Goal: Task Accomplishment & Management: Use online tool/utility

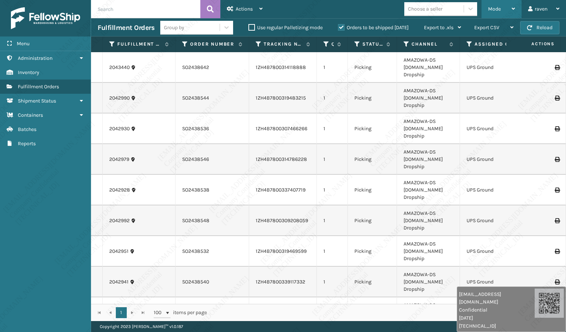
click at [501, 9] on span "Mode" at bounding box center [494, 9] width 13 height 6
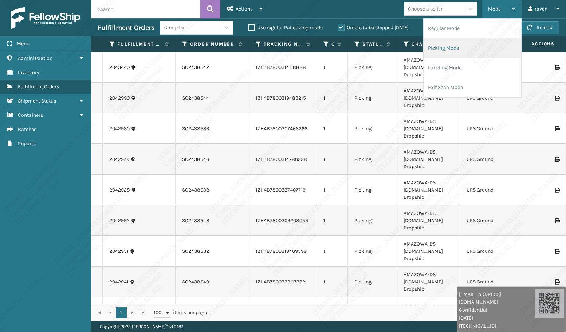
click at [471, 47] on li "Picking Mode" at bounding box center [473, 48] width 98 height 20
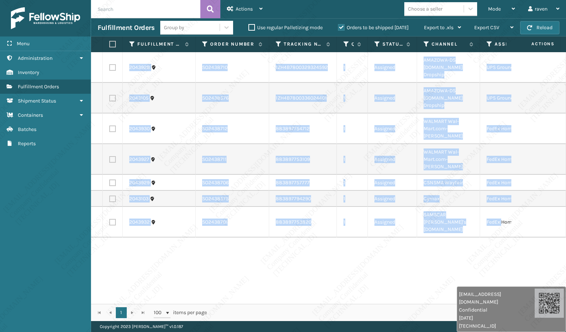
click at [502, 215] on div "2043928 SO2438710 1ZH4B7800329324592 1 Assigned AMAZOWA-DS [DOMAIN_NAME] Dropsh…" at bounding box center [328, 177] width 475 height 251
click at [509, 225] on div "2043928 SO2438710 1ZH4B7800329324592 1 Assigned AMAZOWA-DS [DOMAIN_NAME] Dropsh…" at bounding box center [328, 177] width 475 height 251
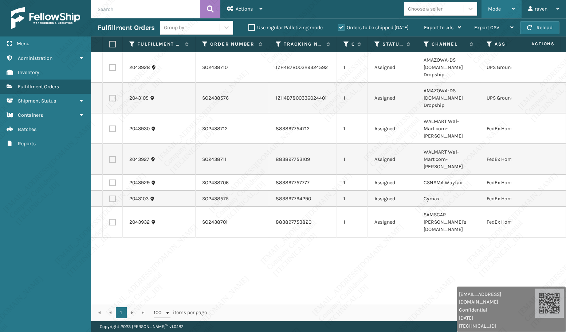
click at [510, 4] on div "Mode" at bounding box center [501, 9] width 27 height 18
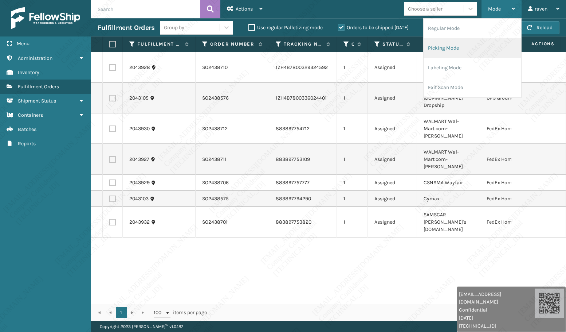
click at [469, 49] on li "Picking Mode" at bounding box center [473, 48] width 98 height 20
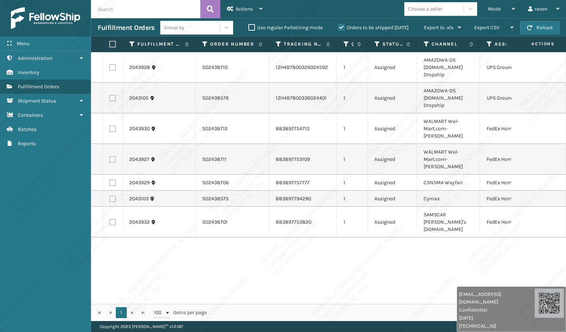
click at [406, 272] on div "2043928 SO2438710 1ZH4B7800329324592 1 Assigned AMAZOWA-DS [DOMAIN_NAME] Dropsh…" at bounding box center [328, 177] width 475 height 251
click at [499, 9] on span "Mode" at bounding box center [494, 9] width 13 height 6
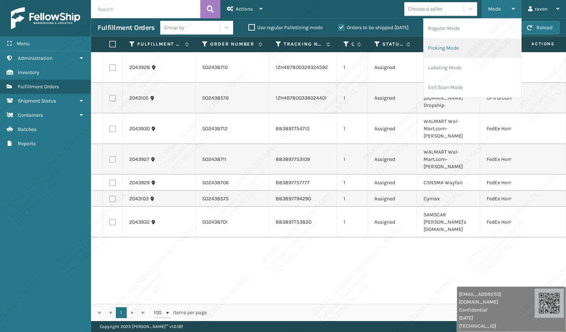
click at [464, 51] on li "Picking Mode" at bounding box center [473, 48] width 98 height 20
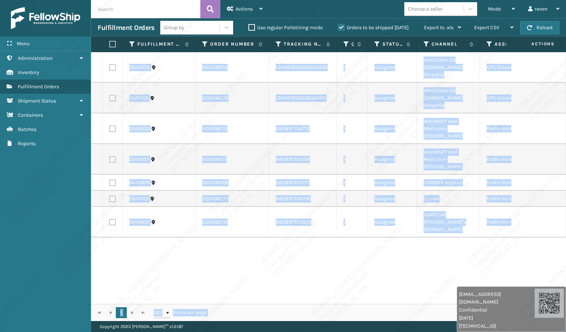
drag, startPoint x: 498, startPoint y: 291, endPoint x: 299, endPoint y: 319, distance: 200.8
click at [299, 319] on div "Fulfillment Order Id Order Number Tracking Number Quantity Status Channel Assig…" at bounding box center [328, 178] width 475 height 284
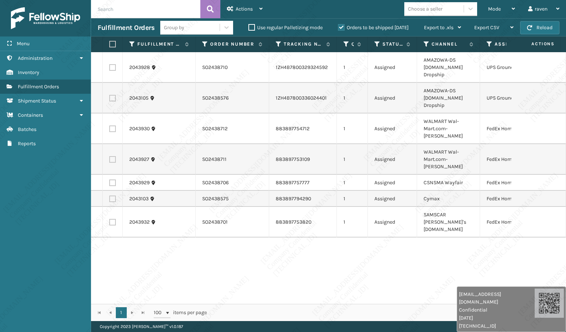
click at [362, 282] on div "2043928 SO2438710 1ZH4B7800329324592 1 Assigned AMAZOWA-DS [DOMAIN_NAME] Dropsh…" at bounding box center [328, 177] width 475 height 251
click at [489, 43] on icon at bounding box center [490, 44] width 6 height 7
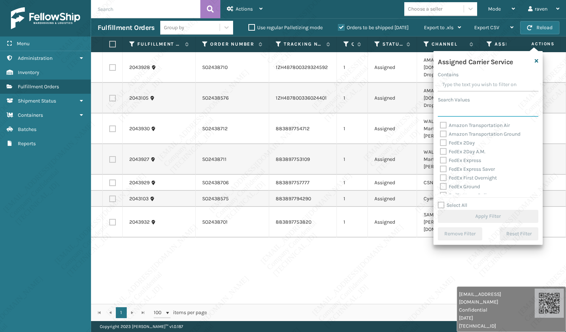
click at [470, 114] on input "Search Values" at bounding box center [488, 109] width 101 height 13
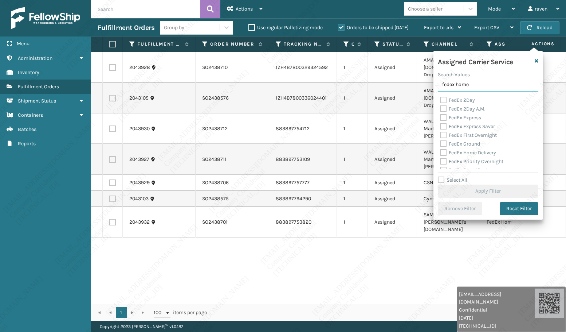
type input "fedex home"
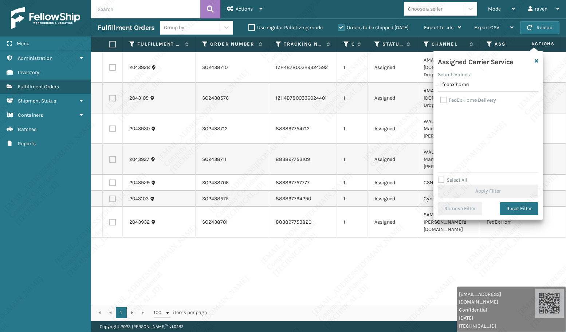
click at [465, 100] on label "FedEx Home Delivery" at bounding box center [468, 100] width 56 height 6
click at [440, 100] on input "FedEx Home Delivery" at bounding box center [440, 98] width 0 height 5
checkbox input "true"
click at [484, 190] on button "Apply Filter" at bounding box center [488, 190] width 101 height 13
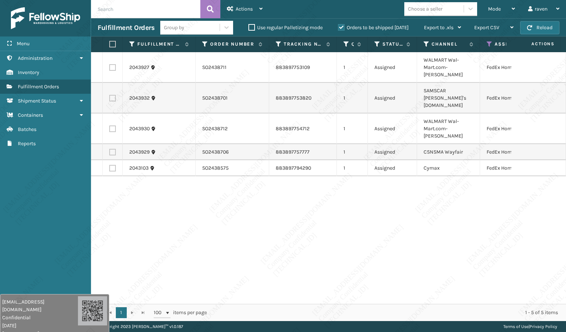
drag, startPoint x: 499, startPoint y: 299, endPoint x: 32, endPoint y: 337, distance: 468.9
click at [32, 331] on html "[EMAIL_ADDRESS][DOMAIN_NAME] Confidential [DATE] [TECHNICAL_ID] [EMAIL_ADDRESS]…" at bounding box center [283, 166] width 566 height 332
click at [300, 235] on div "2043927 SO2438711 883897753109 1 Assigned WALMART Wal-Mart.com-[PERSON_NAME] Fe…" at bounding box center [328, 177] width 475 height 251
drag, startPoint x: 409, startPoint y: 195, endPoint x: 320, endPoint y: 152, distance: 98.6
click at [410, 195] on div "2043927 SO2438711 883897753109 1 Assigned WALMART Wal-Mart.com-[PERSON_NAME] Fe…" at bounding box center [328, 177] width 475 height 251
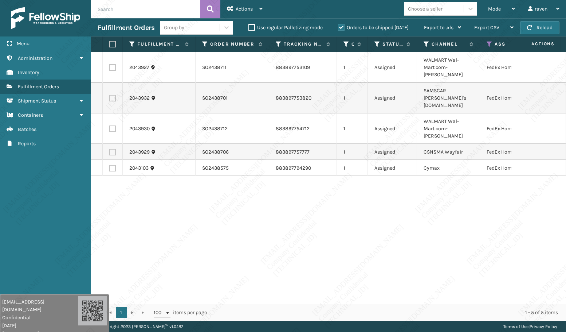
click at [110, 45] on label at bounding box center [111, 44] width 4 height 7
click at [110, 45] on input "checkbox" at bounding box center [109, 44] width 0 height 5
checkbox input "true"
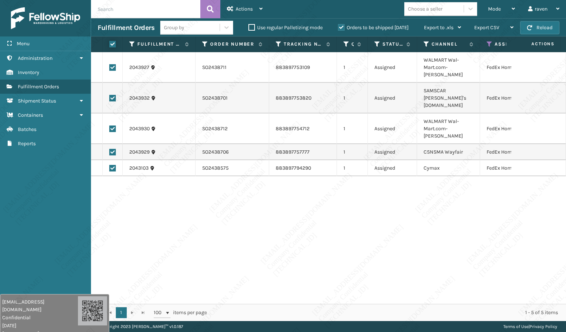
checkbox input "true"
click at [244, 13] on div "Actions" at bounding box center [245, 9] width 36 height 18
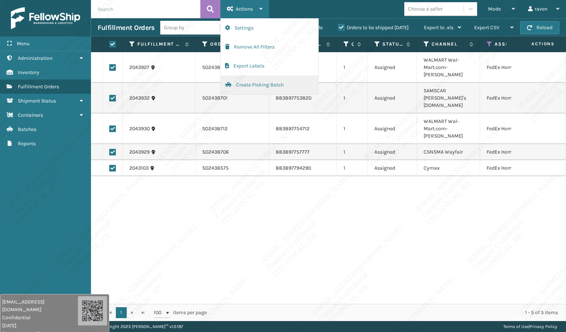
click at [263, 84] on button "Create Picking Batch" at bounding box center [270, 84] width 98 height 19
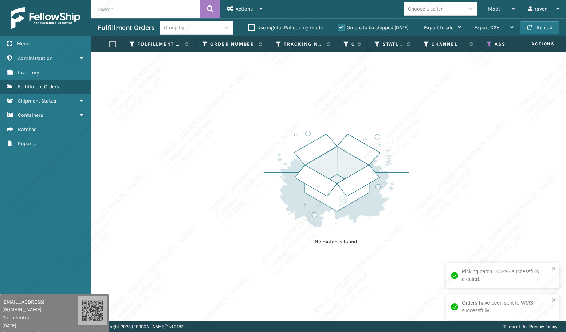
click at [489, 42] on icon at bounding box center [490, 44] width 6 height 7
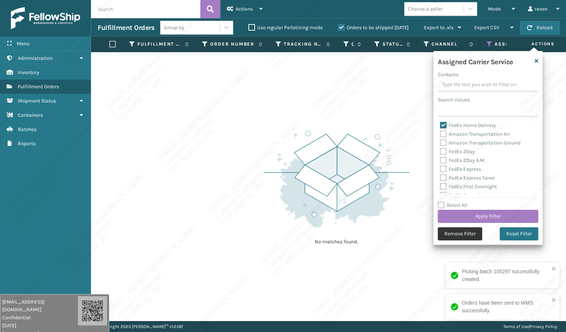
click at [465, 235] on button "Remove Filter" at bounding box center [460, 233] width 44 height 13
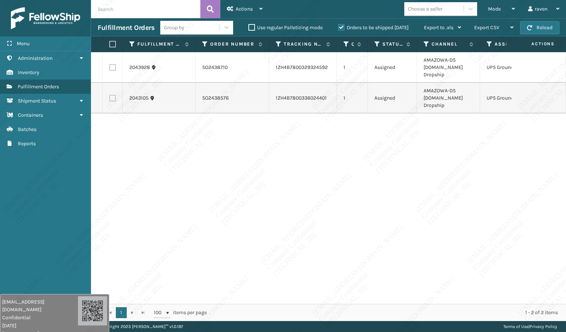
click at [109, 43] on label at bounding box center [111, 44] width 4 height 7
click at [109, 43] on input "checkbox" at bounding box center [109, 44] width 0 height 5
checkbox input "true"
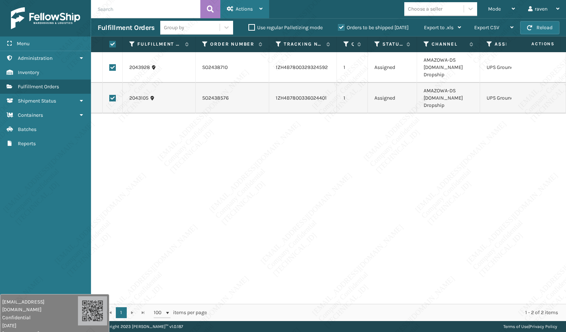
click at [256, 10] on div "Actions" at bounding box center [245, 9] width 36 height 18
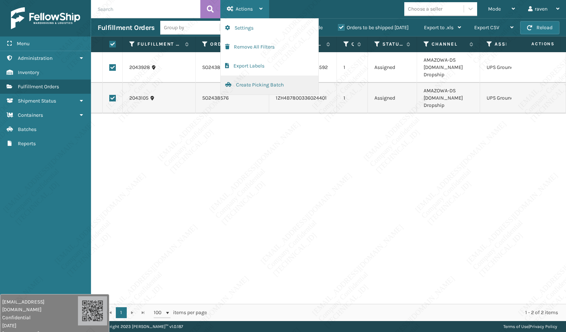
click at [257, 87] on button "Create Picking Batch" at bounding box center [270, 84] width 98 height 19
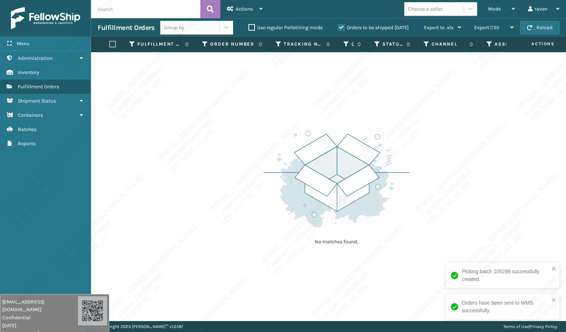
drag, startPoint x: 421, startPoint y: 142, endPoint x: 289, endPoint y: 15, distance: 184.0
click at [420, 139] on div "No matches found." at bounding box center [328, 186] width 475 height 268
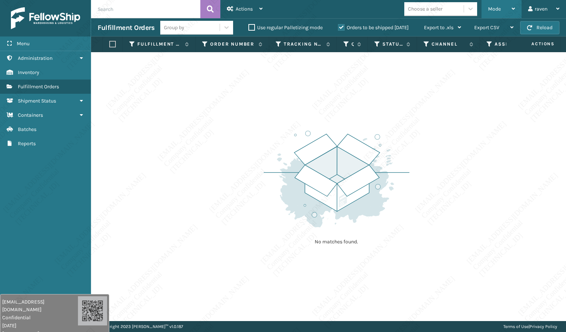
click at [491, 8] on span "Mode" at bounding box center [494, 9] width 13 height 6
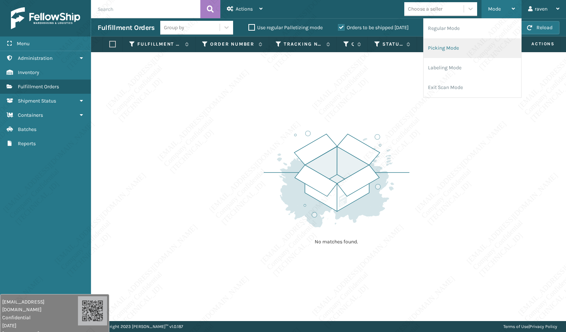
click at [462, 48] on li "Picking Mode" at bounding box center [473, 48] width 98 height 20
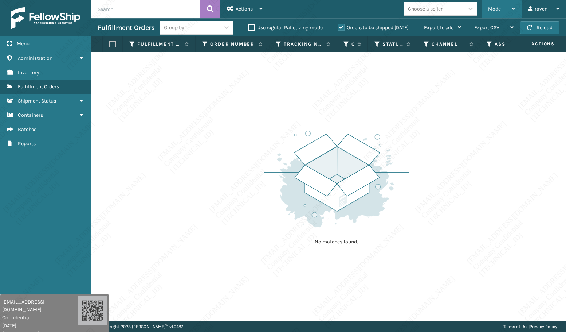
click at [499, 10] on span "Mode" at bounding box center [494, 9] width 13 height 6
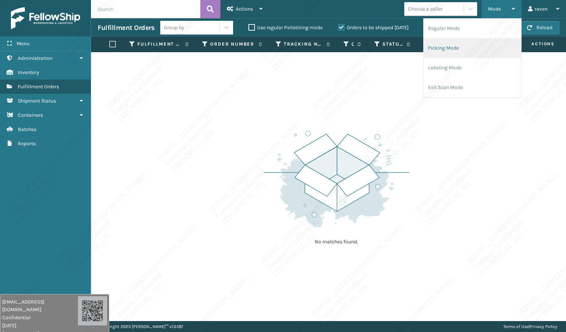
click at [447, 49] on li "Picking Mode" at bounding box center [473, 48] width 98 height 20
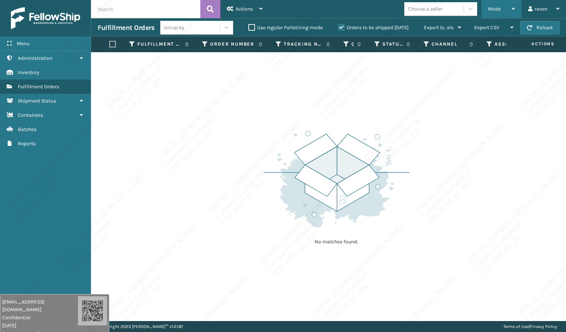
click at [493, 9] on span "Mode" at bounding box center [494, 9] width 13 height 6
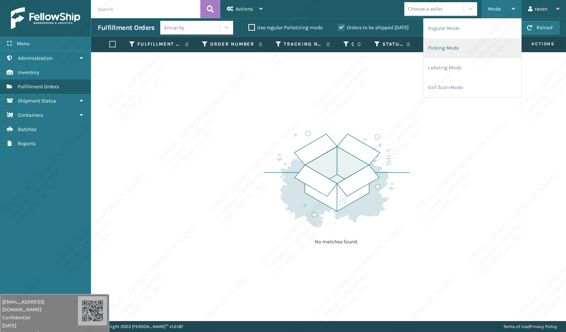
click at [460, 46] on li "Picking Mode" at bounding box center [473, 48] width 98 height 20
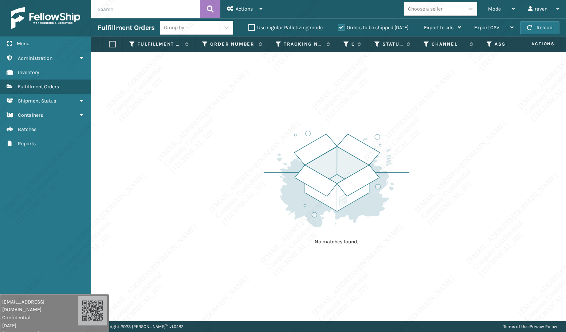
click at [344, 238] on p "No matches found." at bounding box center [336, 241] width 91 height 7
click at [494, 8] on span "Mode" at bounding box center [494, 9] width 13 height 6
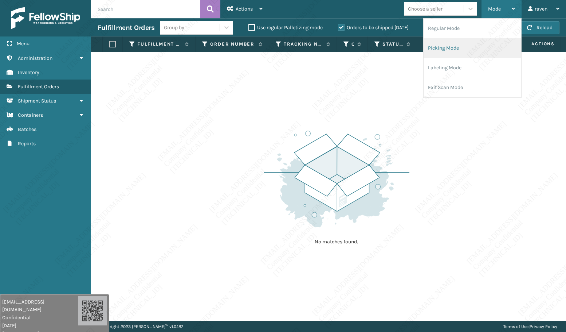
click at [455, 47] on li "Picking Mode" at bounding box center [473, 48] width 98 height 20
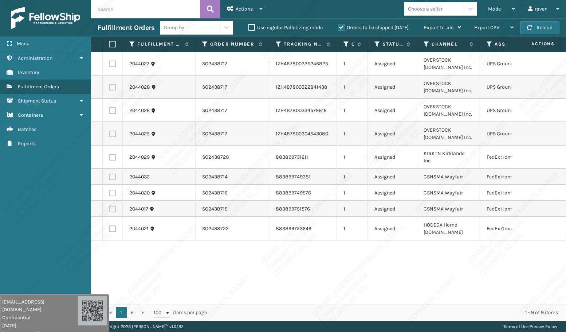
click at [486, 45] on th "Assigned Carrier Service" at bounding box center [515, 44] width 70 height 16
click at [490, 45] on icon at bounding box center [490, 44] width 6 height 7
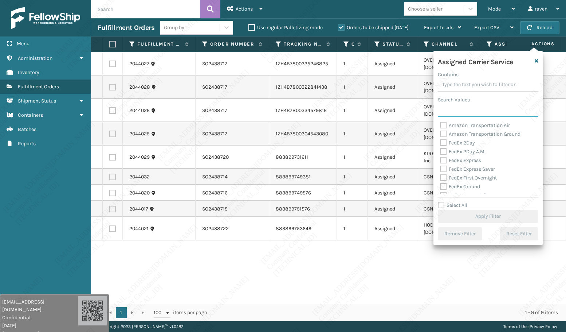
click at [463, 115] on input "Search Values" at bounding box center [488, 109] width 101 height 13
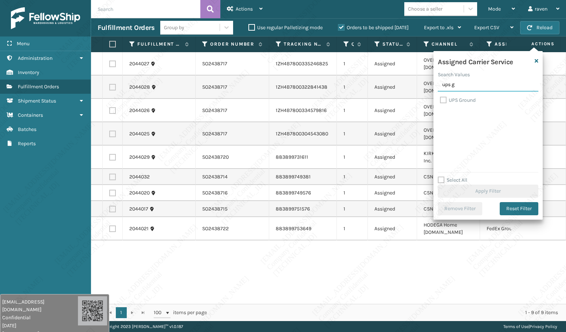
type input "ups g"
click at [464, 100] on label "UPS Ground" at bounding box center [458, 100] width 36 height 6
click at [440, 100] on input "UPS Ground" at bounding box center [440, 98] width 0 height 5
checkbox input "true"
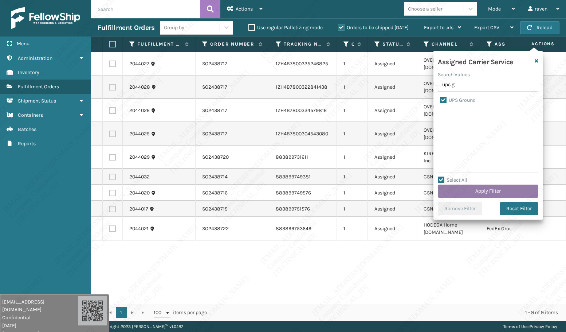
click at [482, 191] on button "Apply Filter" at bounding box center [488, 190] width 101 height 13
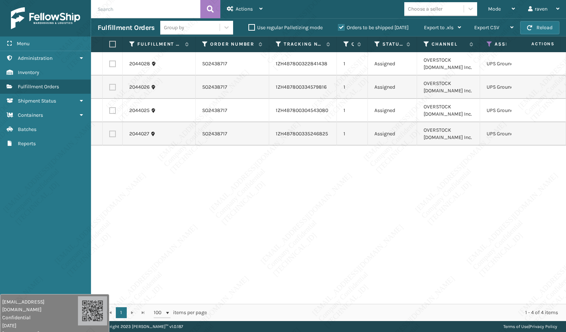
click at [109, 44] on th at bounding box center [113, 44] width 20 height 16
click at [111, 43] on label at bounding box center [111, 44] width 4 height 7
click at [110, 43] on input "checkbox" at bounding box center [109, 44] width 0 height 5
checkbox input "true"
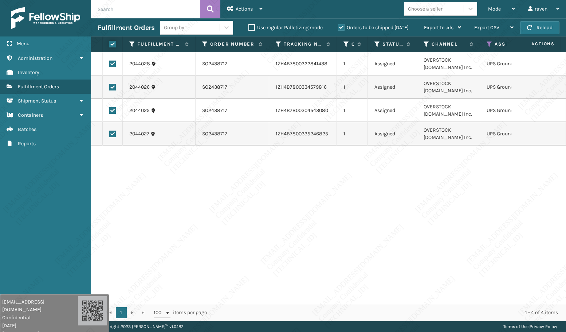
checkbox input "true"
click at [251, 7] on span "Actions" at bounding box center [244, 9] width 17 height 6
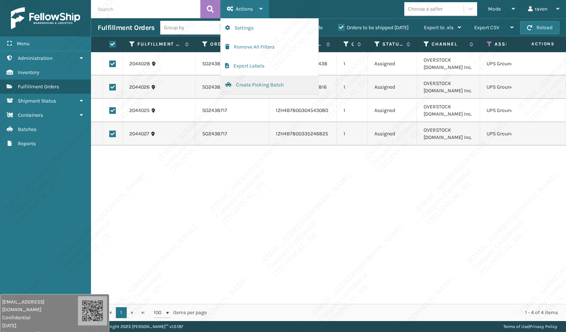
click at [243, 82] on button "Create Picking Batch" at bounding box center [270, 84] width 98 height 19
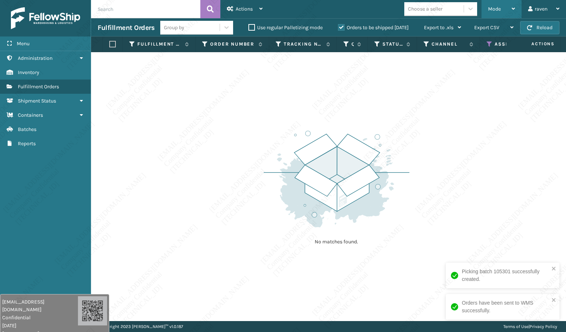
click at [503, 8] on div "Mode" at bounding box center [501, 9] width 27 height 18
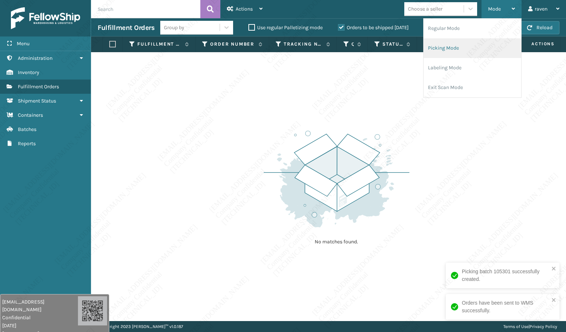
click at [485, 47] on li "Picking Mode" at bounding box center [473, 48] width 98 height 20
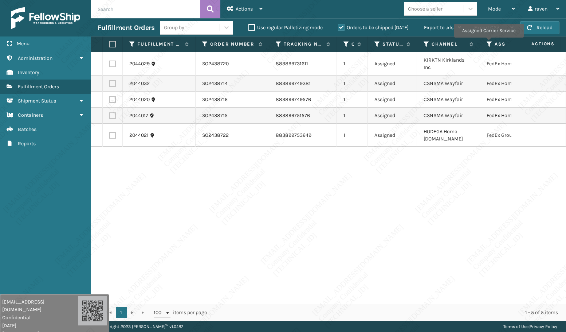
click at [489, 43] on icon at bounding box center [490, 44] width 6 height 7
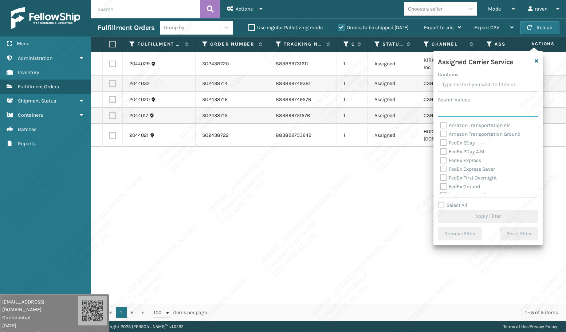
click at [468, 108] on input "Search Values" at bounding box center [488, 109] width 101 height 13
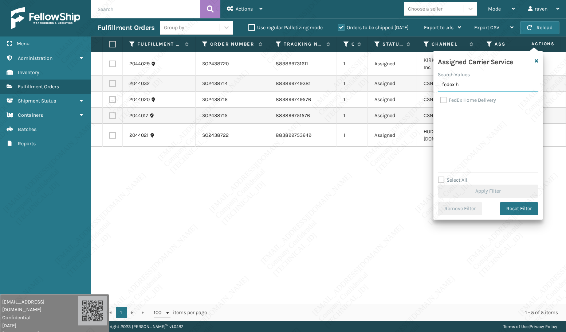
type input "fedex h"
click at [467, 103] on div "FedEx Home Delivery" at bounding box center [488, 100] width 96 height 9
click at [467, 100] on label "FedEx Home Delivery" at bounding box center [468, 100] width 56 height 6
click at [440, 100] on input "FedEx Home Delivery" at bounding box center [440, 98] width 0 height 5
checkbox input "true"
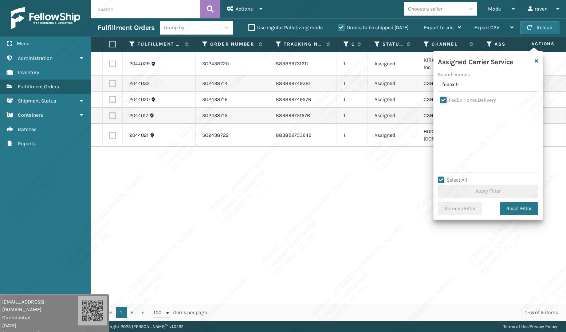
checkbox input "true"
click at [502, 190] on button "Apply Filter" at bounding box center [488, 190] width 101 height 13
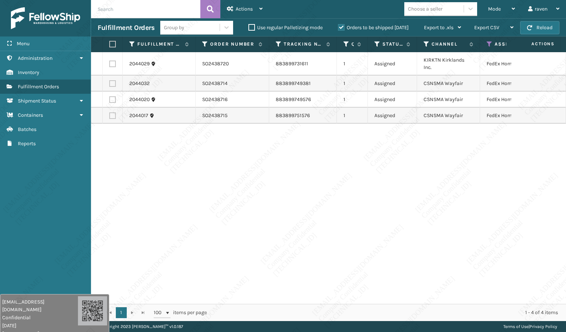
click at [114, 44] on label at bounding box center [111, 44] width 4 height 7
click at [110, 44] on input "checkbox" at bounding box center [109, 44] width 0 height 5
checkbox input "true"
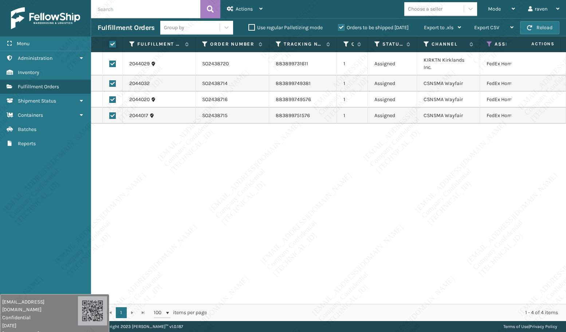
checkbox input "true"
click at [253, 11] on span "Actions" at bounding box center [244, 9] width 17 height 6
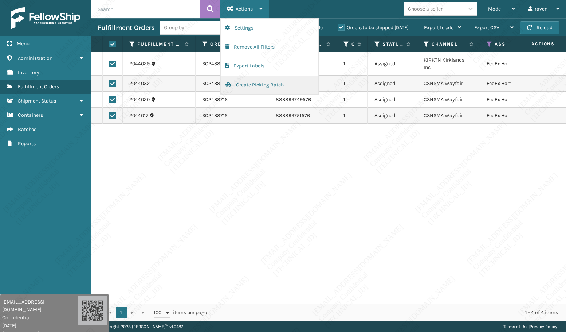
click at [273, 85] on button "Create Picking Batch" at bounding box center [270, 84] width 98 height 19
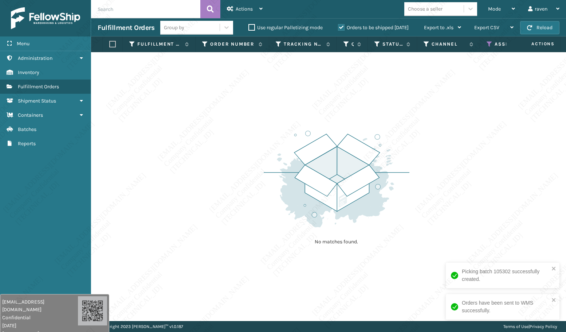
click at [489, 44] on icon at bounding box center [490, 44] width 6 height 7
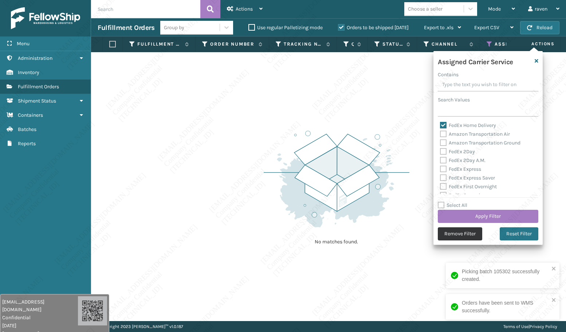
click at [460, 234] on button "Remove Filter" at bounding box center [460, 233] width 44 height 13
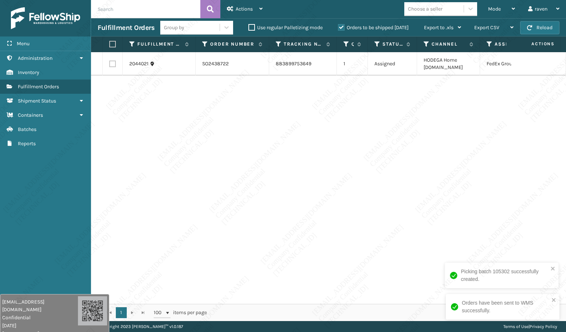
click at [110, 44] on label at bounding box center [111, 44] width 4 height 7
click at [110, 44] on input "checkbox" at bounding box center [109, 44] width 0 height 5
checkbox input "true"
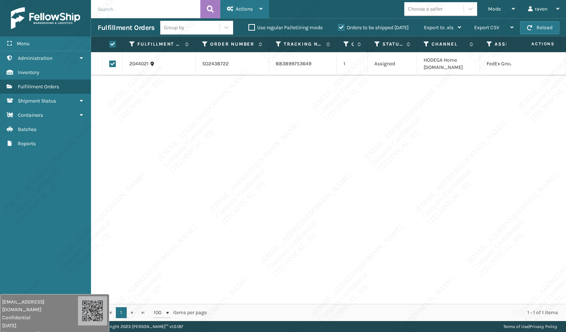
drag, startPoint x: 247, startPoint y: 10, endPoint x: 248, endPoint y: 21, distance: 11.3
click at [247, 10] on span "Actions" at bounding box center [244, 9] width 17 height 6
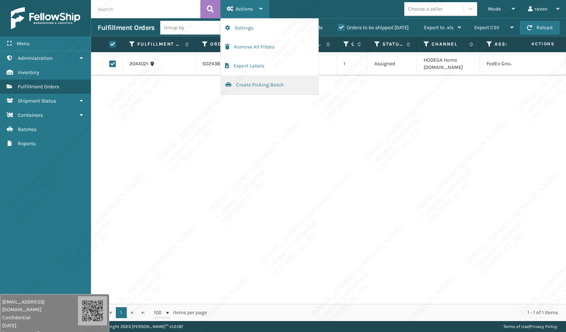
click at [248, 83] on button "Create Picking Batch" at bounding box center [270, 84] width 98 height 19
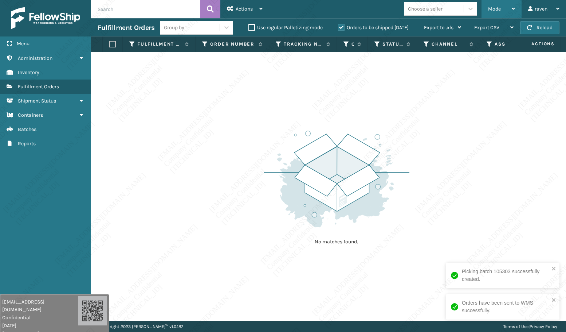
click at [495, 9] on span "Mode" at bounding box center [494, 9] width 13 height 6
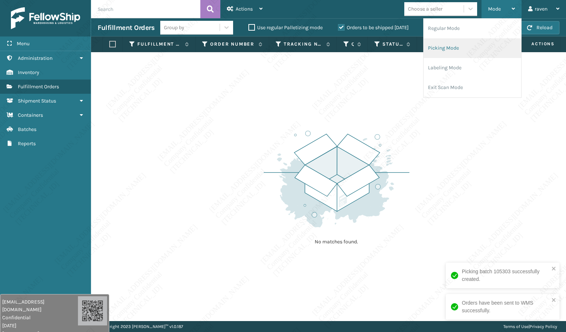
click at [465, 49] on li "Picking Mode" at bounding box center [473, 48] width 98 height 20
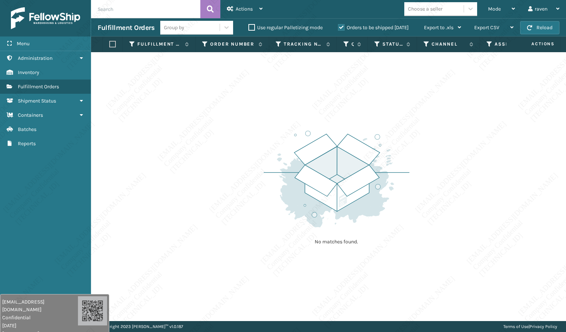
drag, startPoint x: 437, startPoint y: 170, endPoint x: 433, endPoint y: 176, distance: 7.4
click at [438, 170] on div "No matches found." at bounding box center [328, 186] width 475 height 268
click at [433, 176] on div "No matches found." at bounding box center [328, 186] width 475 height 268
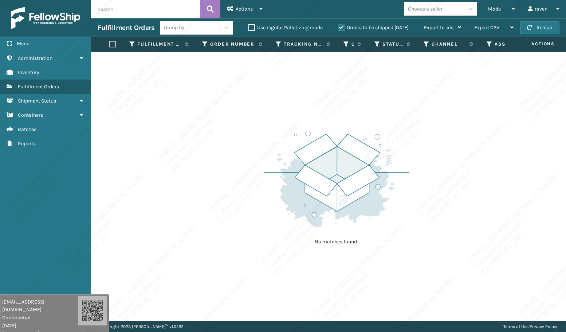
click at [435, 180] on div "No matches found." at bounding box center [328, 186] width 475 height 268
click at [444, 197] on div "No matches found." at bounding box center [328, 186] width 475 height 268
click at [445, 195] on div "No matches found." at bounding box center [328, 186] width 475 height 268
click at [444, 195] on div "No matches found." at bounding box center [328, 186] width 475 height 268
click at [445, 196] on div "No matches found." at bounding box center [328, 186] width 475 height 268
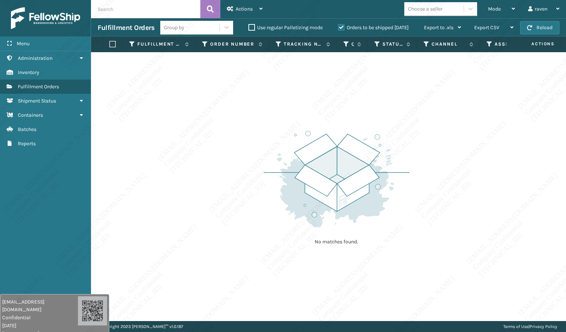
click at [446, 196] on div "No matches found." at bounding box center [328, 186] width 475 height 268
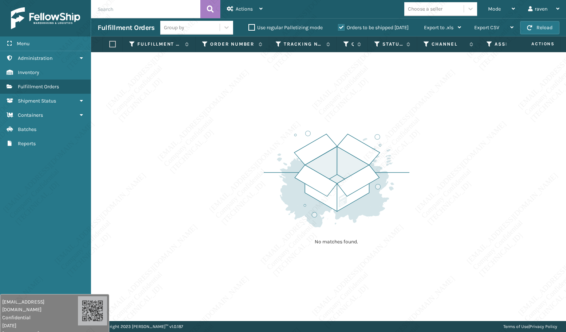
click at [446, 196] on div "No matches found." at bounding box center [328, 186] width 475 height 268
click at [444, 196] on div "No matches found." at bounding box center [328, 186] width 475 height 268
click at [444, 197] on div "No matches found." at bounding box center [328, 186] width 475 height 268
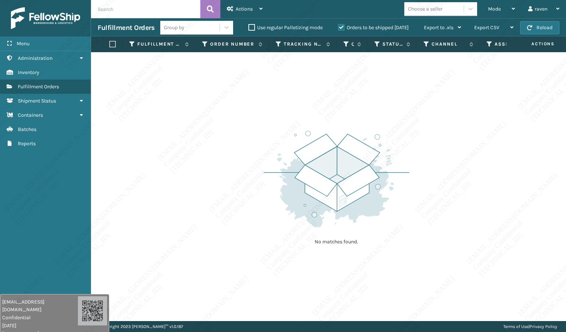
click at [444, 197] on div "No matches found." at bounding box center [328, 186] width 475 height 268
click at [444, 198] on div "No matches found." at bounding box center [328, 186] width 475 height 268
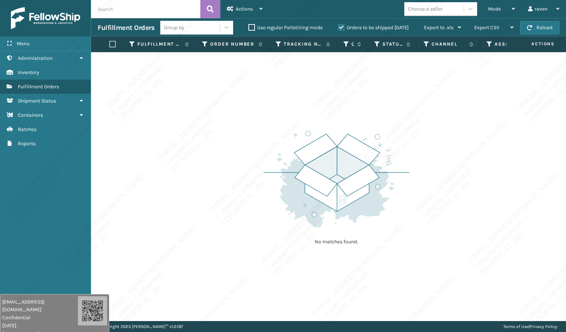
click at [444, 198] on div "No matches found." at bounding box center [328, 186] width 475 height 268
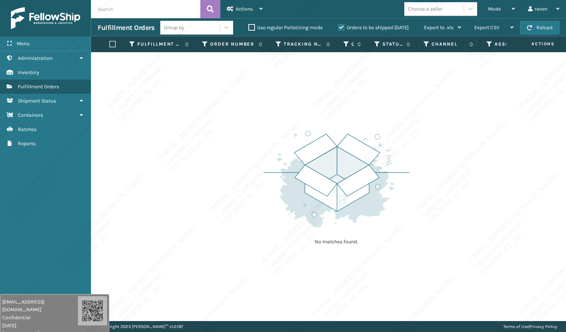
click at [444, 198] on div "No matches found." at bounding box center [328, 186] width 475 height 268
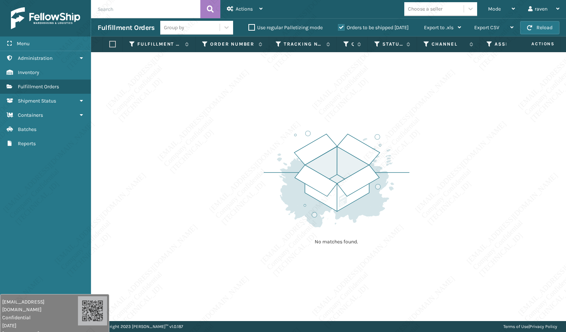
click at [444, 198] on div "No matches found." at bounding box center [328, 186] width 475 height 268
click at [446, 207] on div "No matches found." at bounding box center [328, 186] width 475 height 268
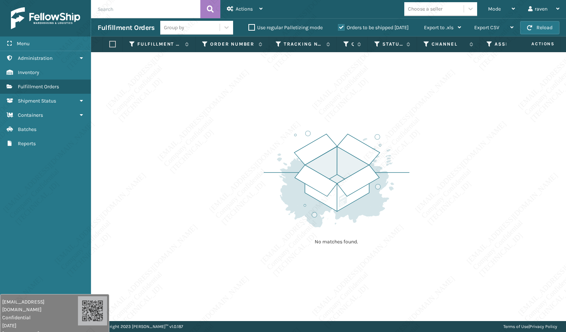
click at [446, 207] on div "No matches found." at bounding box center [328, 186] width 475 height 268
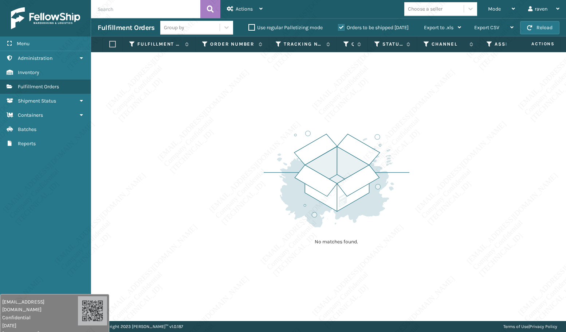
click at [446, 207] on div "No matches found." at bounding box center [328, 186] width 475 height 268
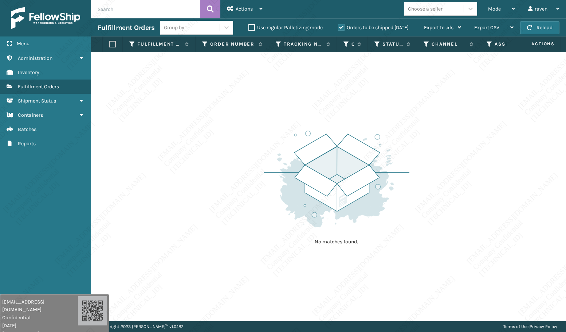
click at [446, 207] on div "No matches found." at bounding box center [328, 186] width 475 height 268
click at [446, 208] on div "No matches found." at bounding box center [328, 186] width 475 height 268
click at [463, 197] on div "No matches found." at bounding box center [328, 186] width 475 height 268
click at [461, 196] on div "No matches found." at bounding box center [328, 186] width 475 height 268
drag, startPoint x: 461, startPoint y: 196, endPoint x: 466, endPoint y: 191, distance: 7.5
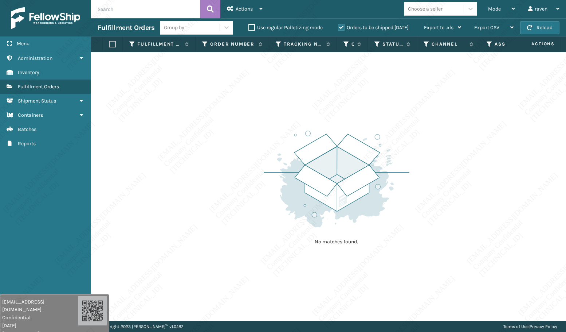
click at [466, 193] on div "No matches found." at bounding box center [328, 186] width 475 height 268
click at [462, 194] on div "No matches found." at bounding box center [328, 186] width 475 height 268
click at [462, 195] on div "No matches found." at bounding box center [328, 186] width 475 height 268
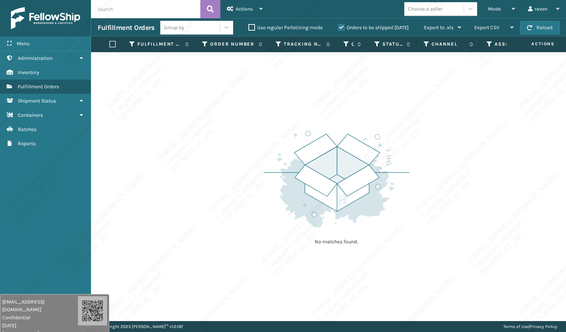
click at [462, 195] on div "No matches found." at bounding box center [328, 186] width 475 height 268
click at [463, 196] on div "No matches found." at bounding box center [328, 186] width 475 height 268
click at [462, 197] on div "No matches found." at bounding box center [328, 186] width 475 height 268
click at [463, 199] on div "No matches found." at bounding box center [328, 186] width 475 height 268
click at [470, 200] on div "No matches found." at bounding box center [328, 186] width 475 height 268
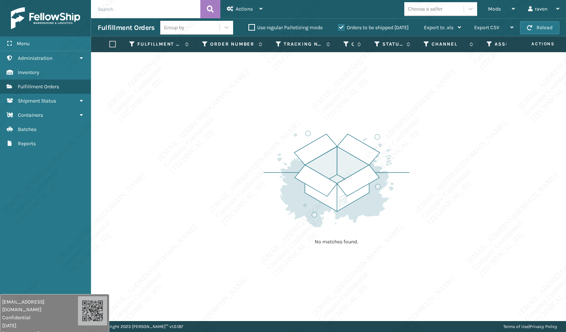
click at [471, 200] on div "No matches found." at bounding box center [328, 186] width 475 height 268
click at [471, 201] on div "No matches found." at bounding box center [328, 186] width 475 height 268
drag, startPoint x: 471, startPoint y: 201, endPoint x: 473, endPoint y: 205, distance: 4.7
click at [473, 205] on div "No matches found." at bounding box center [328, 186] width 475 height 268
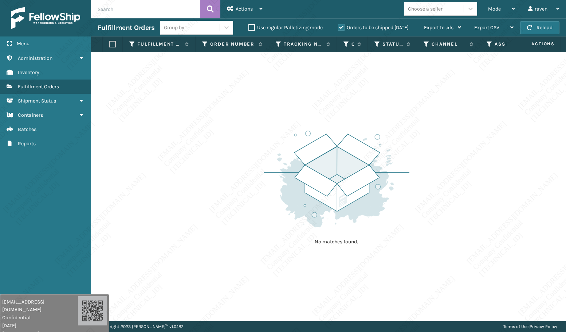
click at [473, 207] on div "No matches found." at bounding box center [328, 186] width 475 height 268
click at [475, 218] on div "No matches found." at bounding box center [328, 186] width 475 height 268
click at [481, 244] on div "No matches found." at bounding box center [328, 186] width 475 height 268
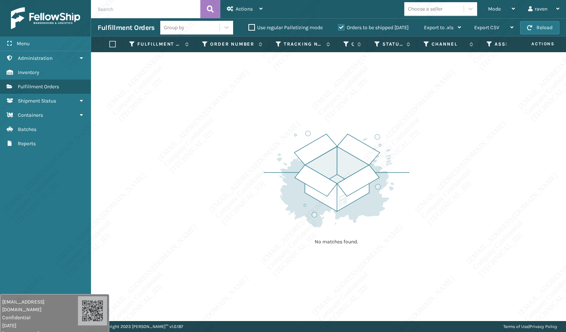
click at [482, 250] on div "No matches found." at bounding box center [328, 186] width 475 height 268
click at [482, 251] on div "No matches found." at bounding box center [328, 186] width 475 height 268
click at [484, 259] on div "No matches found." at bounding box center [328, 186] width 475 height 268
click at [519, 309] on div "No matches found." at bounding box center [328, 186] width 475 height 268
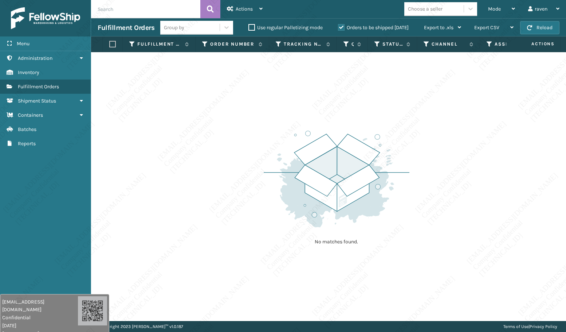
click at [465, 74] on div "No matches found." at bounding box center [328, 186] width 475 height 268
click at [463, 103] on div "No matches found." at bounding box center [328, 186] width 475 height 268
click at [448, 135] on div "No matches found." at bounding box center [328, 186] width 475 height 268
click at [448, 138] on div "No matches found." at bounding box center [328, 186] width 475 height 268
click at [507, 9] on div "Mode" at bounding box center [501, 9] width 27 height 18
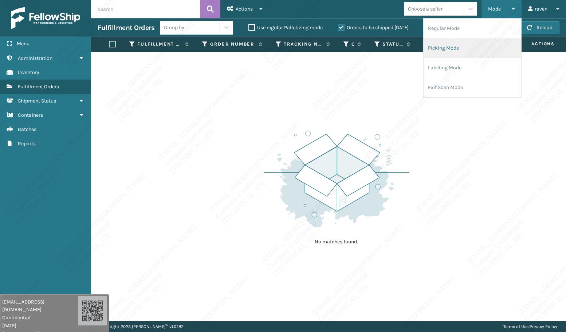
click at [459, 52] on li "Picking Mode" at bounding box center [473, 48] width 98 height 20
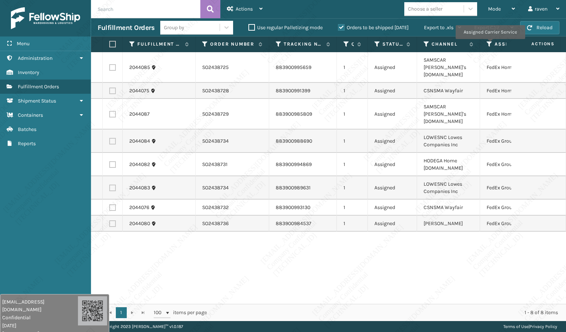
click at [490, 44] on icon at bounding box center [490, 44] width 6 height 7
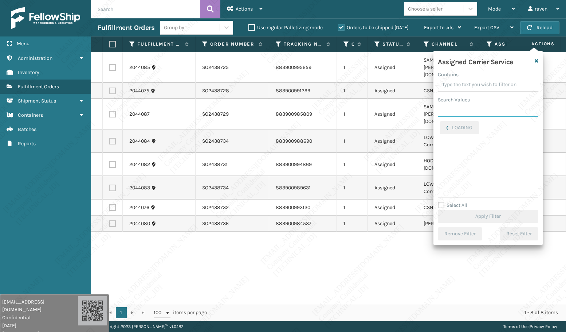
click at [473, 105] on input "Search Values" at bounding box center [488, 109] width 101 height 13
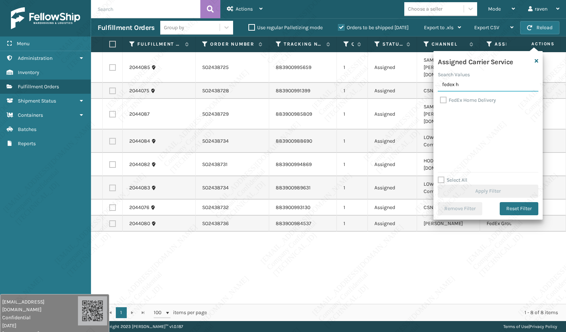
type input "fedex h"
click at [469, 101] on label "FedEx Home Delivery" at bounding box center [468, 100] width 56 height 6
click at [440, 101] on input "FedEx Home Delivery" at bounding box center [440, 98] width 0 height 5
checkbox input "true"
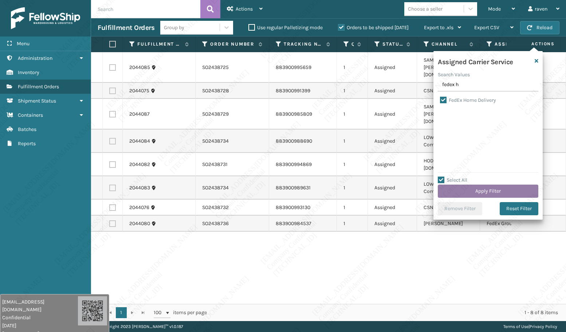
click at [492, 192] on button "Apply Filter" at bounding box center [488, 190] width 101 height 13
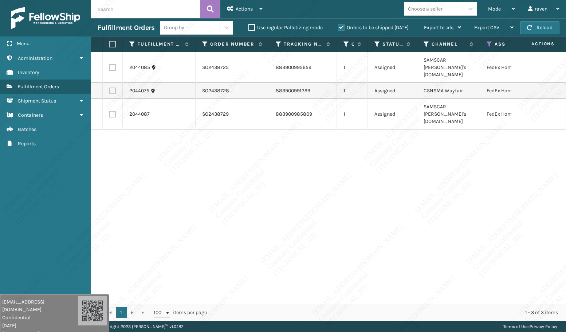
click at [114, 44] on label at bounding box center [111, 44] width 4 height 7
click at [110, 44] on input "checkbox" at bounding box center [109, 44] width 0 height 5
checkbox input "true"
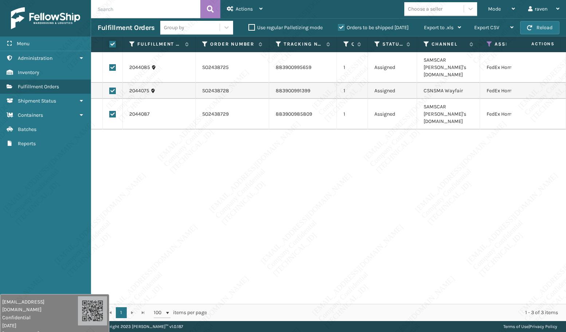
checkbox input "true"
click at [249, 7] on span "Actions" at bounding box center [244, 9] width 17 height 6
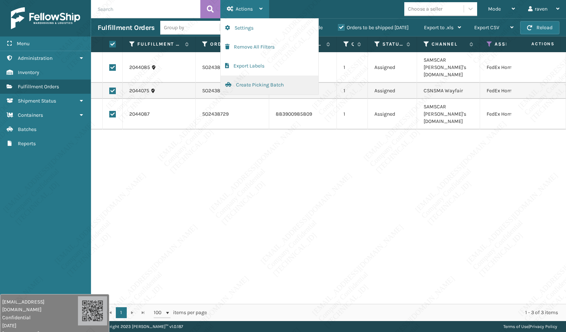
click at [250, 83] on button "Create Picking Batch" at bounding box center [270, 84] width 98 height 19
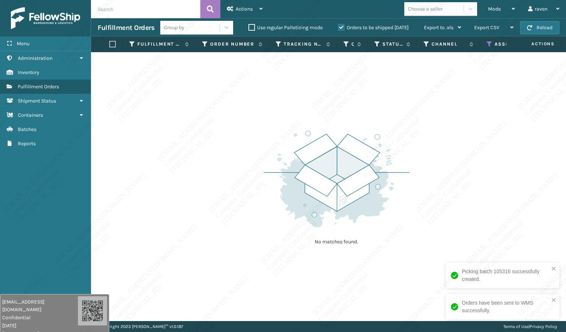
click at [490, 44] on icon at bounding box center [490, 44] width 6 height 7
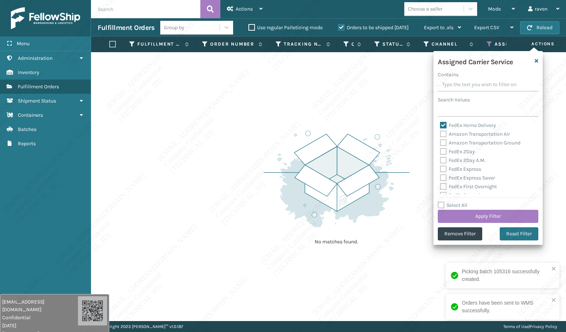
click at [456, 123] on label "FedEx Home Delivery" at bounding box center [468, 125] width 56 height 6
click at [440, 123] on input "FedEx Home Delivery" at bounding box center [440, 123] width 0 height 5
checkbox input "false"
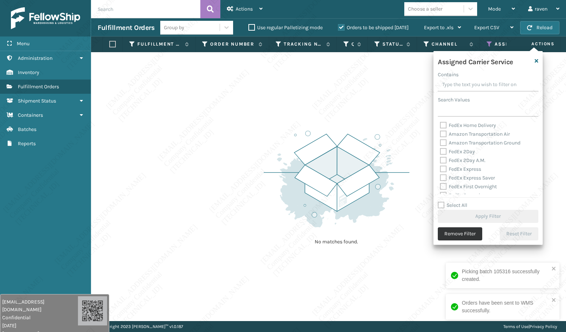
click at [468, 235] on button "Remove Filter" at bounding box center [460, 233] width 44 height 13
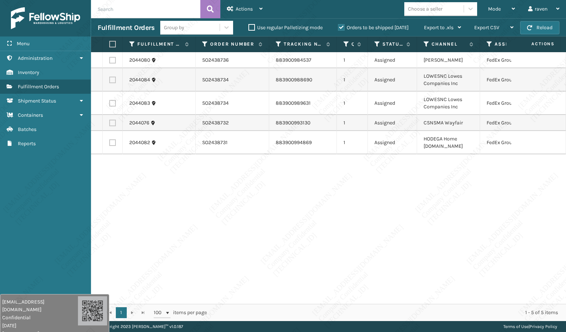
click at [107, 42] on th at bounding box center [113, 44] width 20 height 16
click at [112, 42] on label at bounding box center [111, 44] width 4 height 7
click at [110, 42] on input "checkbox" at bounding box center [109, 44] width 0 height 5
checkbox input "true"
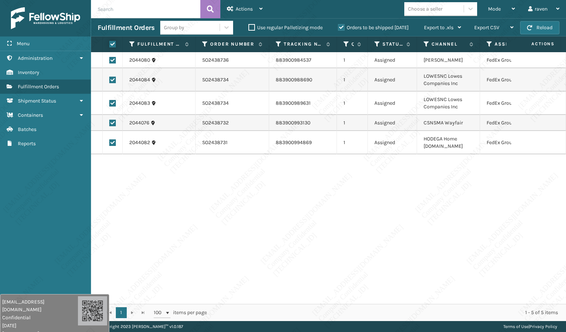
checkbox input "true"
click at [240, 9] on span "Actions" at bounding box center [244, 9] width 17 height 6
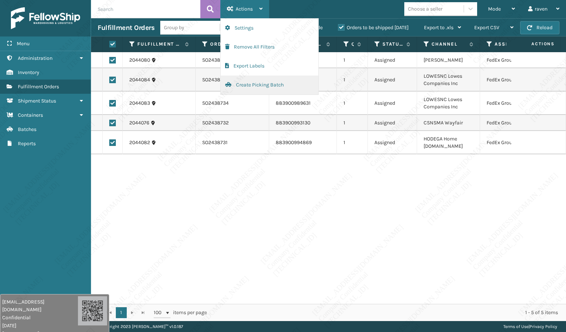
click at [258, 84] on button "Create Picking Batch" at bounding box center [270, 84] width 98 height 19
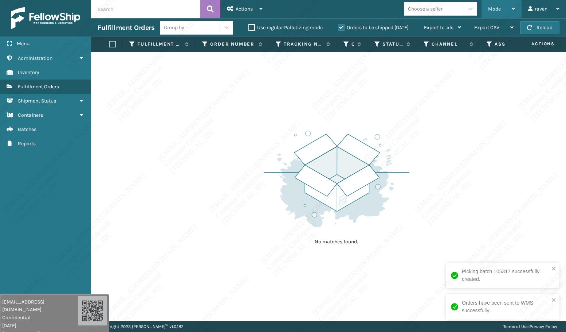
click at [497, 7] on span "Mode" at bounding box center [494, 9] width 13 height 6
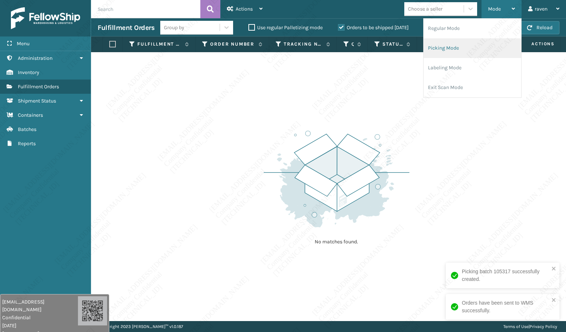
click at [454, 54] on li "Picking Mode" at bounding box center [473, 48] width 98 height 20
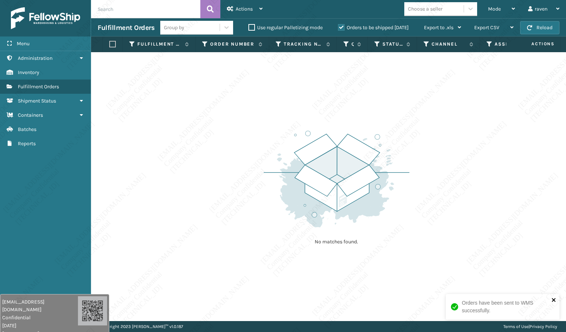
click at [555, 299] on icon "close" at bounding box center [554, 300] width 5 height 6
click at [519, 205] on div "No matches found." at bounding box center [328, 186] width 474 height 268
click at [485, 219] on div "No matches found." at bounding box center [328, 186] width 474 height 268
drag, startPoint x: 485, startPoint y: 219, endPoint x: 478, endPoint y: 222, distance: 7.5
click at [479, 221] on div "No matches found." at bounding box center [328, 186] width 474 height 268
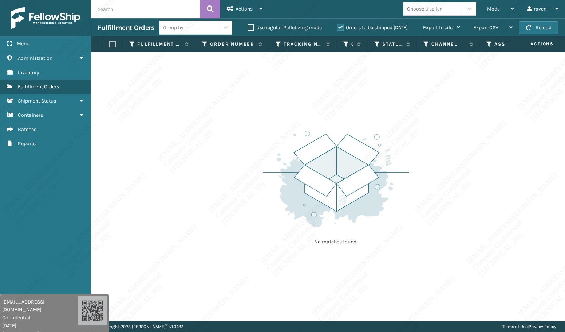
click at [478, 222] on div "No matches found." at bounding box center [328, 186] width 474 height 268
click at [473, 218] on div "No matches found." at bounding box center [328, 186] width 474 height 268
click at [476, 219] on div "No matches found." at bounding box center [328, 186] width 474 height 268
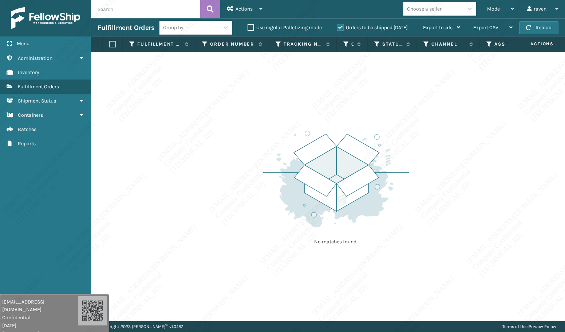
click at [477, 219] on div "No matches found." at bounding box center [328, 186] width 474 height 268
click at [477, 220] on div "No matches found." at bounding box center [328, 186] width 474 height 268
click at [480, 207] on div "No matches found." at bounding box center [328, 186] width 474 height 268
click at [480, 206] on div "No matches found." at bounding box center [328, 186] width 474 height 268
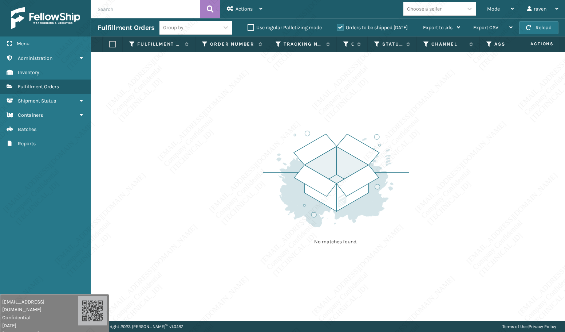
click at [480, 206] on div "No matches found." at bounding box center [328, 186] width 474 height 268
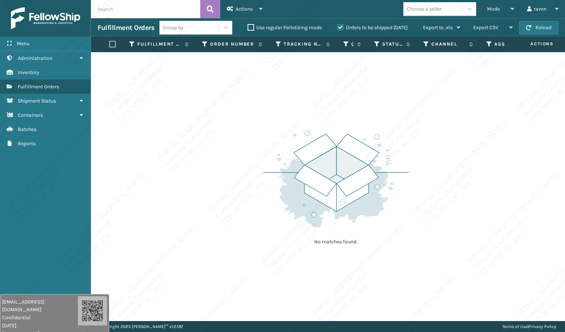
click at [480, 206] on div "No matches found." at bounding box center [328, 186] width 474 height 268
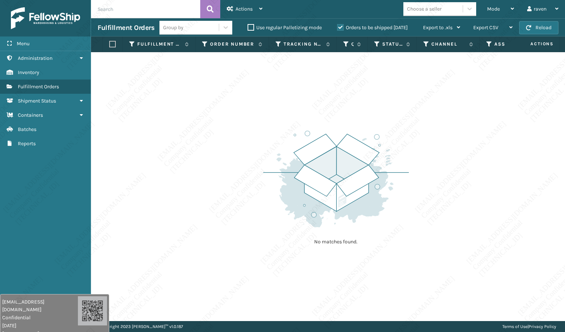
click at [480, 206] on div "No matches found." at bounding box center [328, 186] width 474 height 268
click at [479, 210] on div "No matches found." at bounding box center [328, 186] width 474 height 268
click at [480, 216] on div "No matches found." at bounding box center [328, 186] width 474 height 268
click at [480, 219] on div "No matches found." at bounding box center [328, 186] width 474 height 268
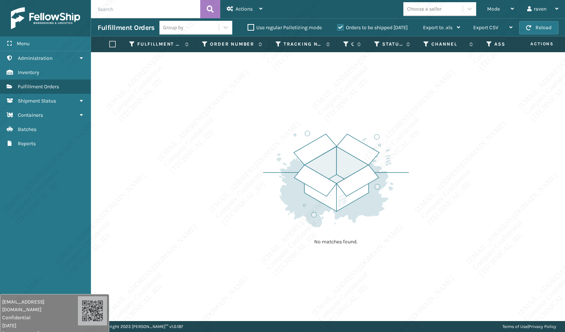
click at [480, 219] on div "No matches found." at bounding box center [328, 186] width 474 height 268
drag, startPoint x: 481, startPoint y: 232, endPoint x: 482, endPoint y: 241, distance: 8.4
click at [482, 241] on div "No matches found." at bounding box center [328, 186] width 474 height 268
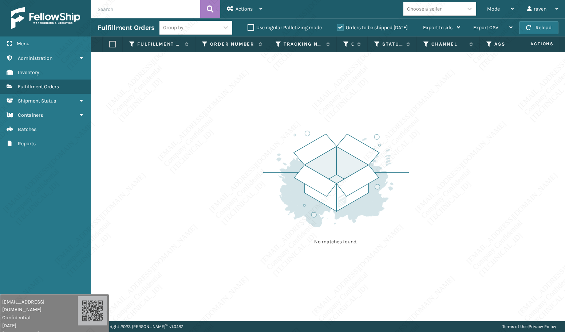
click at [482, 243] on div "No matches found." at bounding box center [328, 186] width 474 height 268
click at [482, 245] on div "No matches found." at bounding box center [328, 186] width 474 height 268
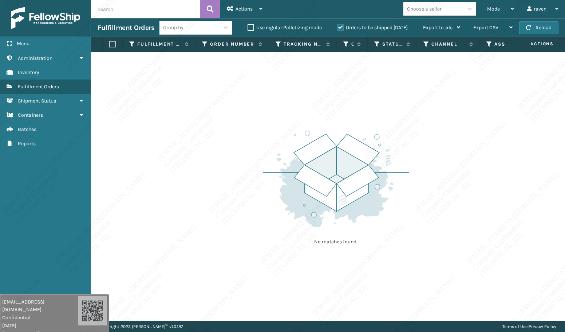
click at [482, 245] on div "No matches found." at bounding box center [328, 186] width 474 height 268
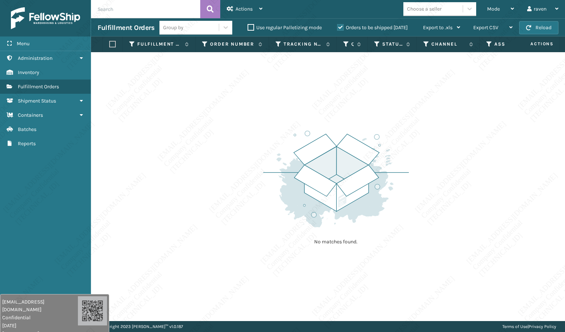
click at [482, 245] on div "No matches found." at bounding box center [328, 186] width 474 height 268
drag, startPoint x: 476, startPoint y: 252, endPoint x: 467, endPoint y: 264, distance: 15.6
drag, startPoint x: 467, startPoint y: 264, endPoint x: 424, endPoint y: 314, distance: 65.3
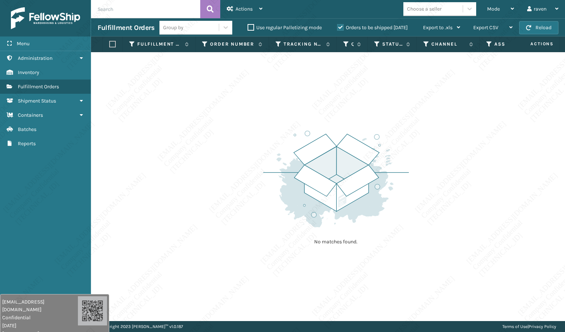
click at [426, 310] on div "No matches found." at bounding box center [328, 186] width 474 height 268
click at [367, 263] on div "No matches found." at bounding box center [328, 186] width 474 height 268
click at [357, 207] on img at bounding box center [336, 178] width 146 height 101
click at [345, 174] on img at bounding box center [336, 178] width 146 height 101
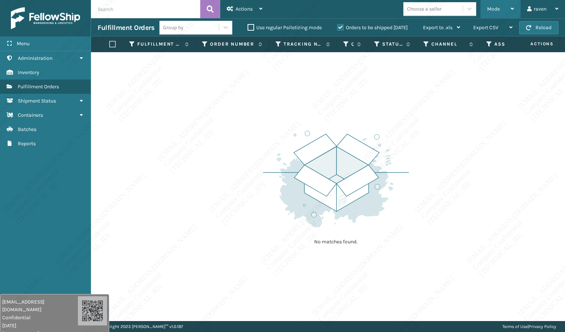
click at [500, 6] on span "Mode" at bounding box center [493, 9] width 13 height 6
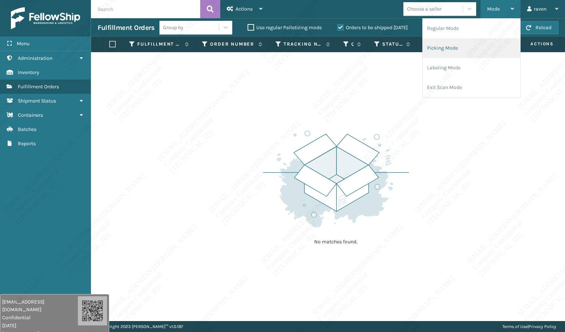
click at [466, 40] on li "Picking Mode" at bounding box center [472, 48] width 98 height 20
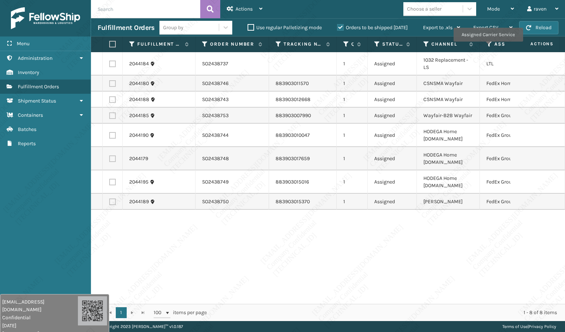
click at [489, 47] on icon at bounding box center [490, 44] width 6 height 7
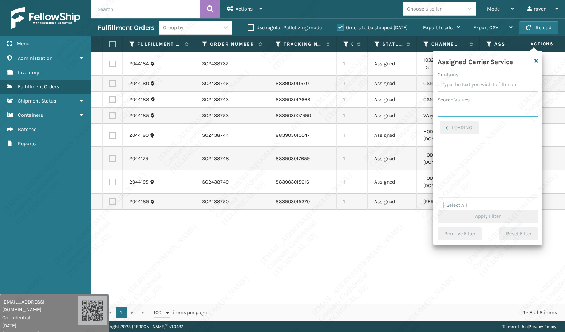
click at [467, 115] on input "Search Values" at bounding box center [488, 109] width 101 height 13
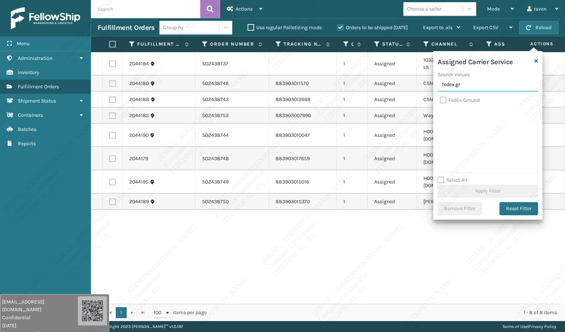
type input "fedex gr"
click at [469, 100] on label "FedEx Ground" at bounding box center [460, 100] width 40 height 6
click at [440, 100] on input "FedEx Ground" at bounding box center [440, 98] width 0 height 5
checkbox input "true"
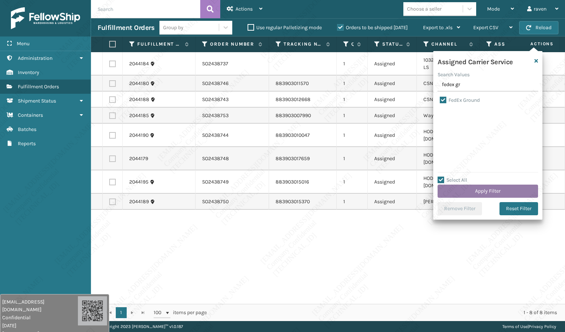
click at [496, 192] on button "Apply Filter" at bounding box center [488, 190] width 101 height 13
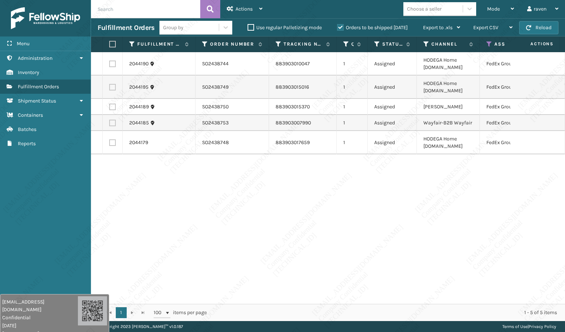
click at [113, 43] on label at bounding box center [111, 44] width 4 height 7
click at [110, 43] on input "checkbox" at bounding box center [109, 44] width 0 height 5
checkbox input "true"
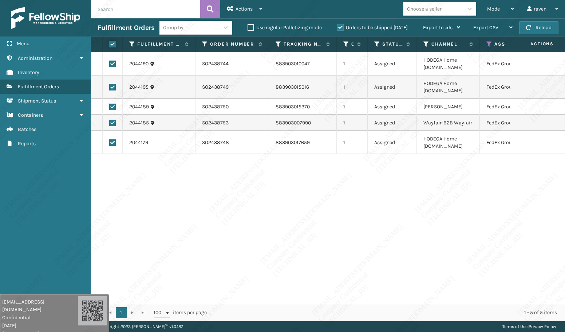
checkbox input "true"
click at [246, 10] on span "Actions" at bounding box center [244, 9] width 17 height 6
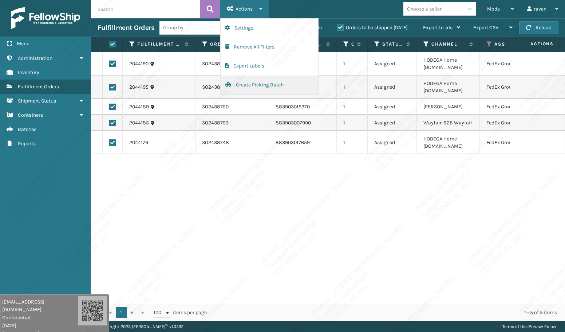
click at [246, 88] on button "Create Picking Batch" at bounding box center [270, 84] width 98 height 19
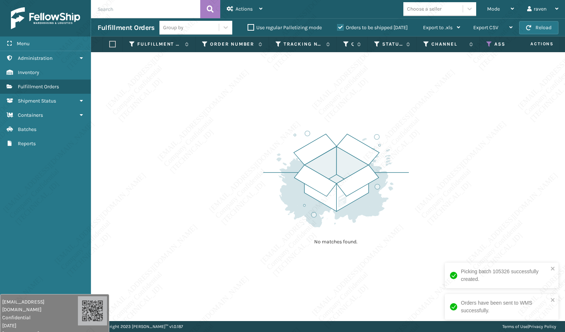
click at [488, 42] on icon at bounding box center [490, 44] width 6 height 7
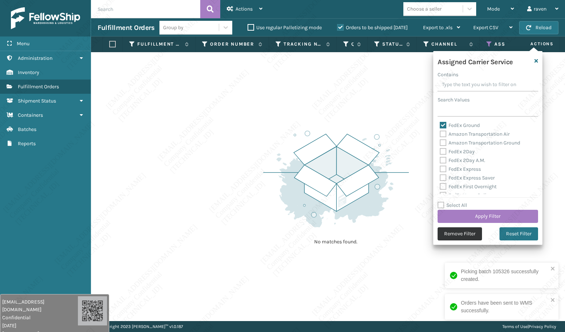
click at [465, 233] on button "Remove Filter" at bounding box center [460, 233] width 44 height 13
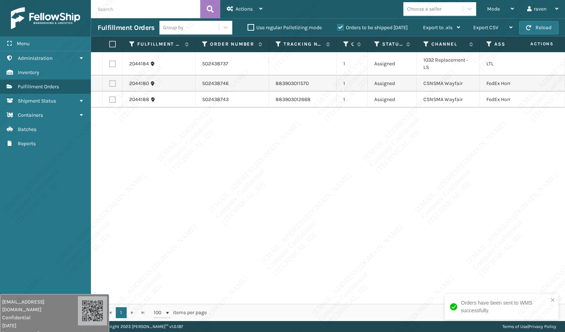
click at [113, 85] on label at bounding box center [112, 83] width 7 height 7
click at [110, 85] on input "checkbox" at bounding box center [109, 82] width 0 height 5
checkbox input "true"
click at [111, 99] on label at bounding box center [112, 99] width 7 height 7
click at [110, 99] on input "checkbox" at bounding box center [109, 98] width 0 height 5
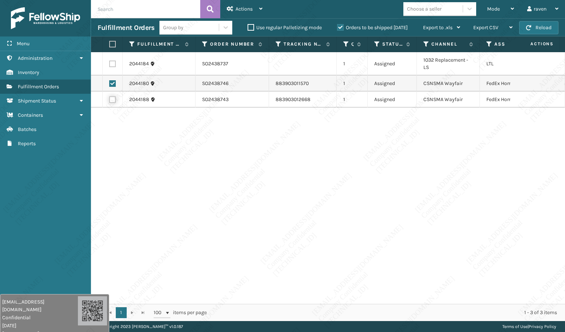
checkbox input "true"
click at [242, 8] on span "Actions" at bounding box center [244, 9] width 17 height 6
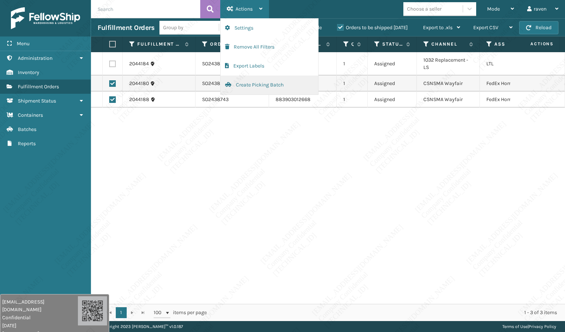
click at [244, 87] on button "Create Picking Batch" at bounding box center [270, 84] width 98 height 19
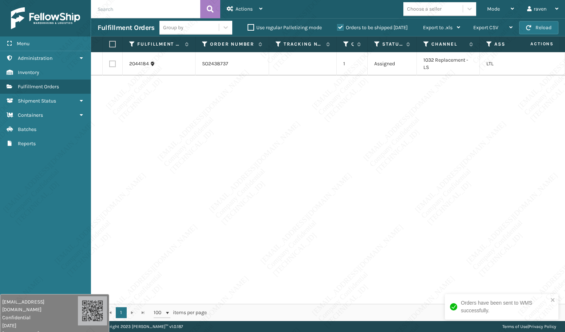
click at [311, 97] on div "2044184 SO2438737 1 Assigned 1032 Replacement - LS LTL" at bounding box center [328, 177] width 474 height 251
click at [113, 45] on label at bounding box center [111, 44] width 4 height 7
click at [110, 45] on input "checkbox" at bounding box center [109, 44] width 0 height 5
checkbox input "true"
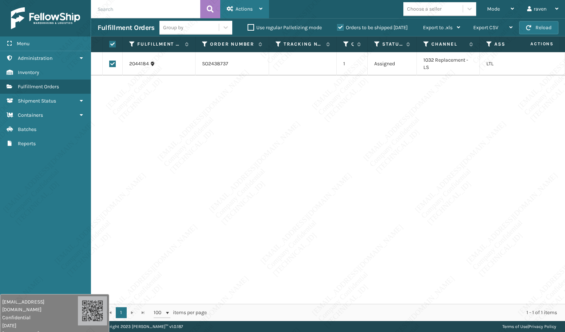
click at [243, 6] on span "Actions" at bounding box center [244, 9] width 17 height 6
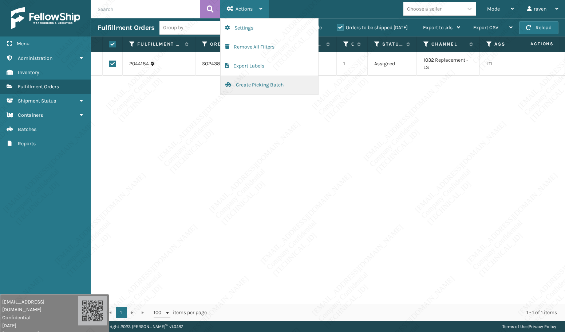
click at [257, 85] on button "Create Picking Batch" at bounding box center [270, 84] width 98 height 19
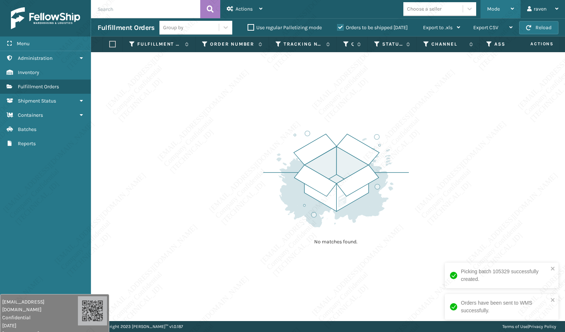
click at [503, 9] on div "Mode" at bounding box center [500, 9] width 27 height 18
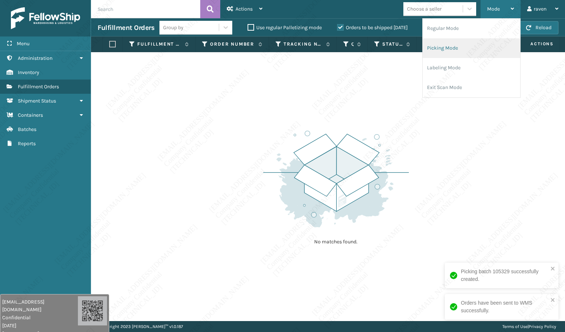
click at [478, 48] on li "Picking Mode" at bounding box center [472, 48] width 98 height 20
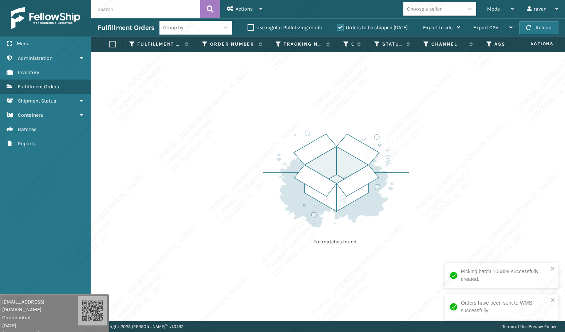
click at [493, 174] on div "No matches found." at bounding box center [328, 186] width 474 height 268
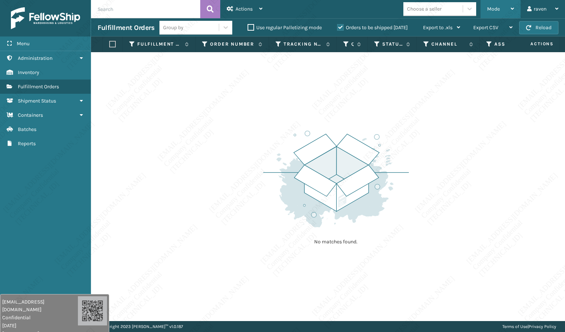
drag, startPoint x: 493, startPoint y: 9, endPoint x: 491, endPoint y: 14, distance: 5.2
click at [493, 9] on span "Mode" at bounding box center [493, 9] width 13 height 6
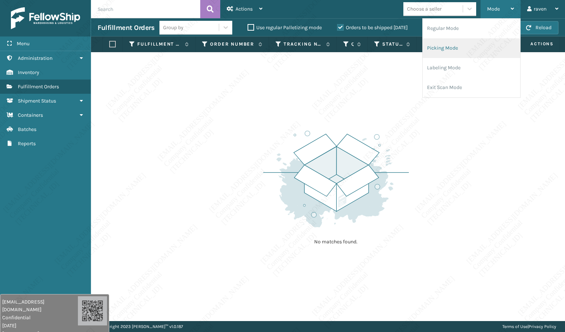
click at [457, 45] on li "Picking Mode" at bounding box center [472, 48] width 98 height 20
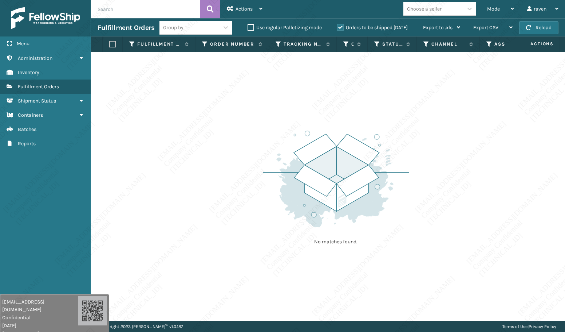
click at [422, 176] on div "No matches found." at bounding box center [328, 186] width 474 height 268
click at [433, 185] on div "No matches found." at bounding box center [328, 186] width 474 height 268
click at [408, 198] on img at bounding box center [336, 178] width 146 height 101
click at [399, 202] on img at bounding box center [336, 178] width 146 height 101
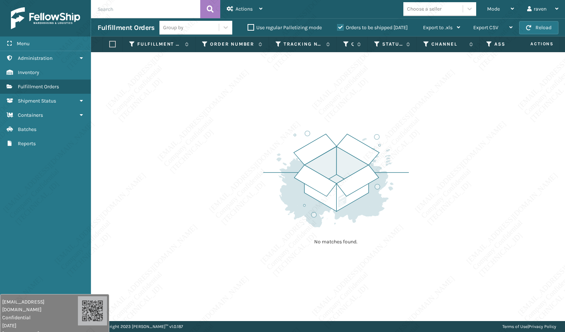
click at [399, 202] on img at bounding box center [336, 178] width 146 height 101
drag, startPoint x: 401, startPoint y: 201, endPoint x: 408, endPoint y: 195, distance: 9.3
drag, startPoint x: 408, startPoint y: 195, endPoint x: 411, endPoint y: 83, distance: 111.9
click at [411, 83] on div "No matches found." at bounding box center [328, 186] width 474 height 268
click at [374, 144] on img at bounding box center [336, 178] width 146 height 101
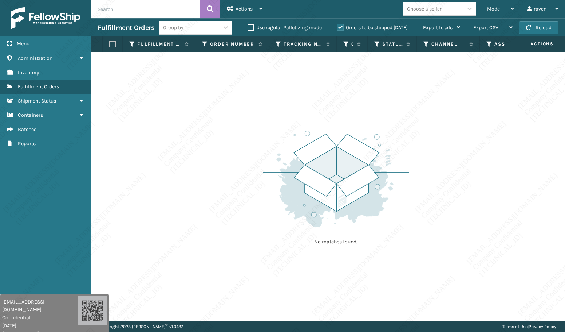
click at [374, 145] on img at bounding box center [336, 178] width 146 height 101
click at [380, 155] on img at bounding box center [336, 178] width 146 height 101
click at [381, 155] on img at bounding box center [336, 178] width 146 height 101
click at [498, 11] on span "Mode" at bounding box center [493, 9] width 13 height 6
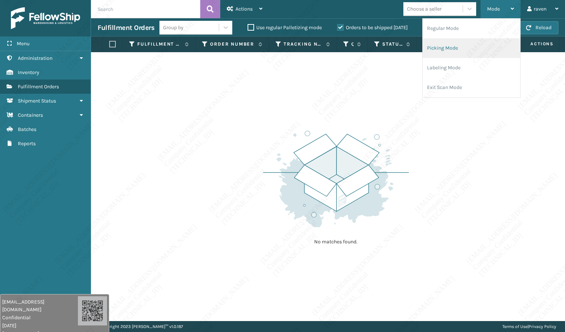
click at [477, 54] on li "Picking Mode" at bounding box center [472, 48] width 98 height 20
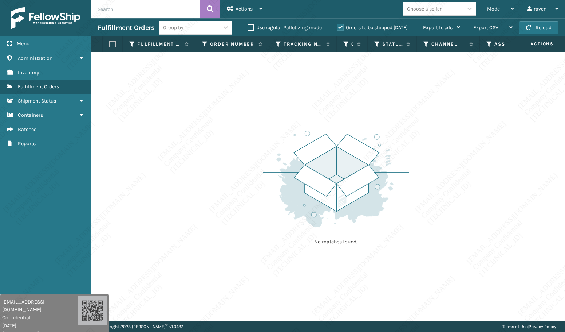
click at [469, 128] on div "No matches found." at bounding box center [328, 186] width 474 height 268
click at [466, 137] on div "No matches found." at bounding box center [328, 186] width 474 height 268
click at [461, 135] on div "No matches found." at bounding box center [328, 186] width 474 height 268
click at [462, 135] on div "No matches found." at bounding box center [328, 186] width 474 height 268
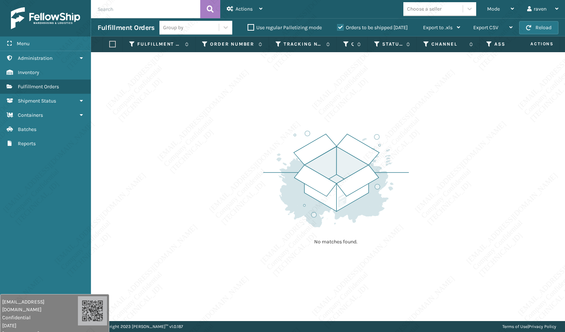
click at [462, 135] on div "No matches found." at bounding box center [328, 186] width 474 height 268
click at [460, 134] on div "No matches found." at bounding box center [328, 186] width 474 height 268
click at [460, 135] on div "No matches found." at bounding box center [328, 186] width 474 height 268
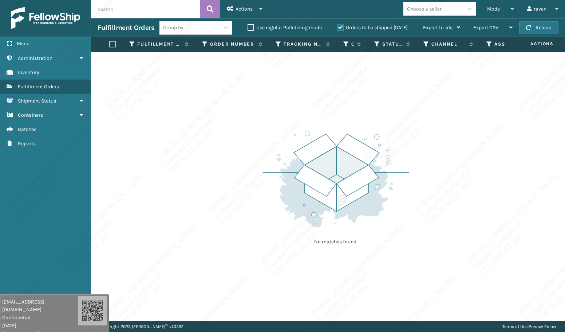
click at [460, 152] on div "No matches found." at bounding box center [328, 186] width 474 height 268
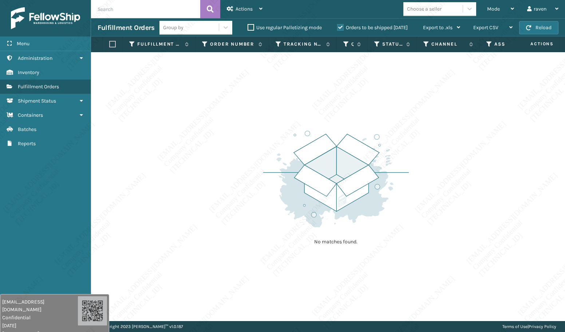
click at [460, 152] on div "No matches found." at bounding box center [328, 186] width 474 height 268
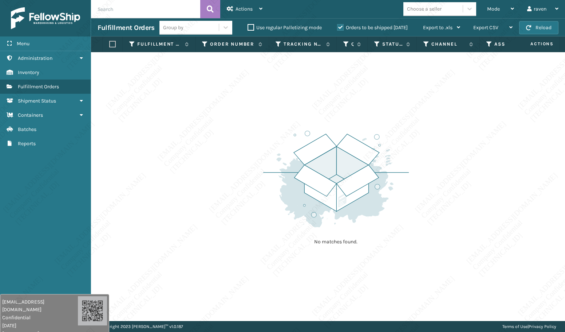
click at [460, 152] on div "No matches found." at bounding box center [328, 186] width 474 height 268
click at [461, 152] on div "No matches found." at bounding box center [328, 186] width 474 height 268
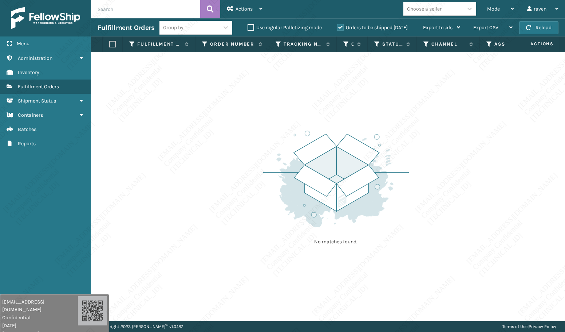
click at [461, 152] on div "No matches found." at bounding box center [328, 186] width 474 height 268
click at [460, 150] on div "No matches found." at bounding box center [328, 186] width 474 height 268
click at [462, 146] on div "No matches found." at bounding box center [328, 186] width 474 height 268
click at [460, 146] on div "No matches found." at bounding box center [328, 186] width 474 height 268
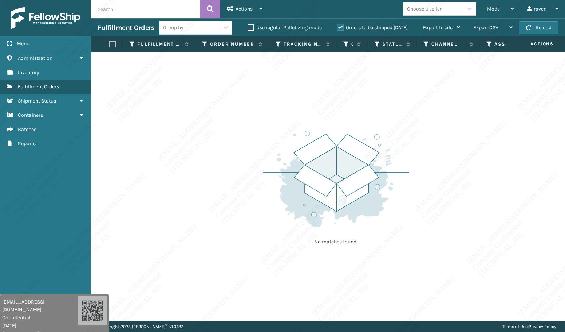
click at [460, 146] on div "No matches found." at bounding box center [328, 186] width 474 height 268
click at [460, 145] on div "No matches found." at bounding box center [328, 186] width 474 height 268
click at [455, 143] on div "No matches found." at bounding box center [328, 186] width 474 height 268
click at [454, 146] on div "No matches found." at bounding box center [328, 186] width 474 height 268
click at [453, 146] on div "No matches found." at bounding box center [328, 186] width 474 height 268
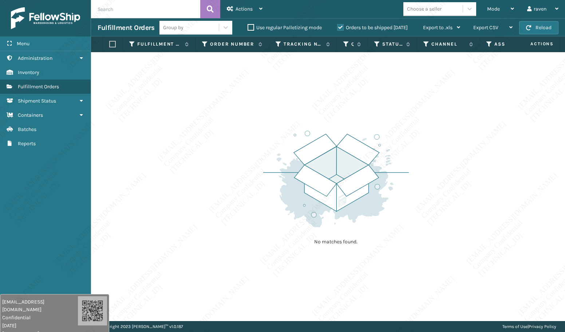
click at [453, 146] on div "No matches found." at bounding box center [328, 186] width 474 height 268
click at [455, 146] on div "No matches found." at bounding box center [328, 186] width 474 height 268
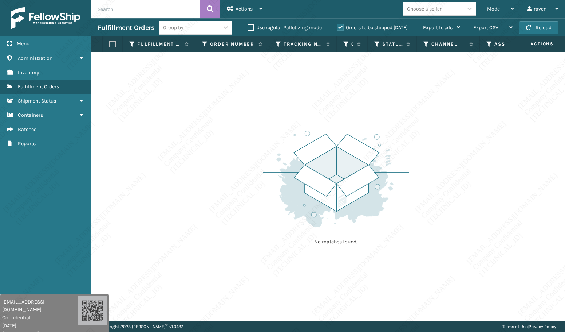
click at [455, 146] on div "No matches found." at bounding box center [328, 186] width 474 height 268
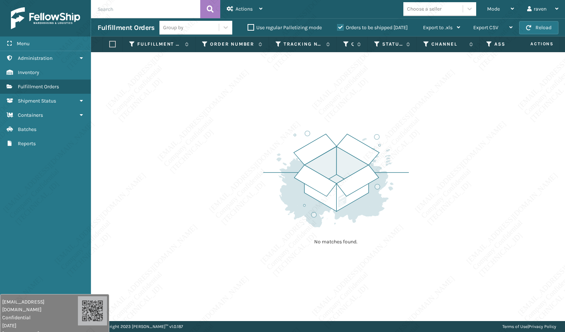
click at [455, 146] on div "No matches found." at bounding box center [328, 186] width 474 height 268
click at [492, 6] on span "Mode" at bounding box center [493, 9] width 13 height 6
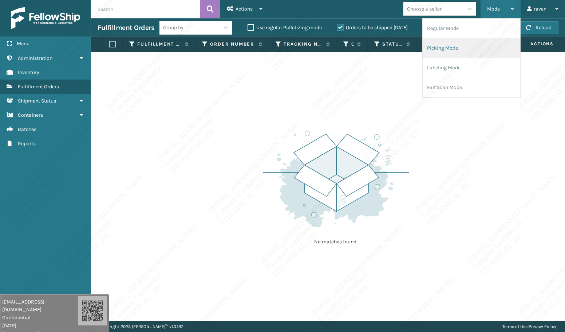
click at [456, 48] on li "Picking Mode" at bounding box center [472, 48] width 98 height 20
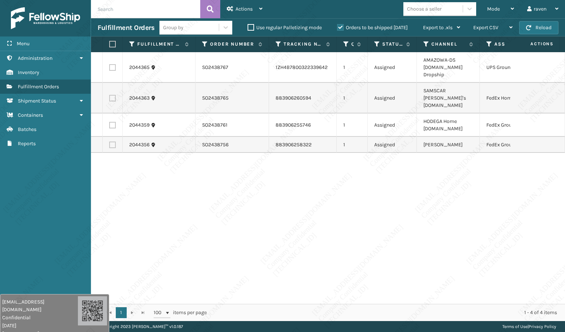
click at [433, 165] on div "2044365 SO2438767 1ZH4B7800322339642 1 Assigned AMAZOWA-DS [DOMAIN_NAME] Dropsh…" at bounding box center [328, 177] width 474 height 251
click at [462, 251] on div "2044365 SO2438767 1ZH4B7800322339642 1 Assigned AMAZOWA-DS [DOMAIN_NAME] Dropsh…" at bounding box center [328, 177] width 474 height 251
click at [437, 304] on div "1 1 100 items per page 1 - 4 of 4 items" at bounding box center [328, 311] width 474 height 17
drag, startPoint x: 470, startPoint y: 305, endPoint x: 548, endPoint y: 302, distance: 77.6
click at [489, 10] on span "Mode" at bounding box center [493, 9] width 13 height 6
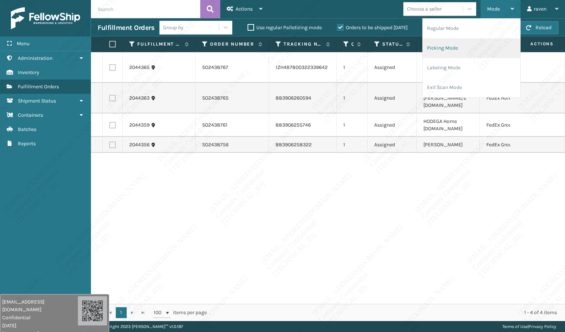
click at [466, 53] on li "Picking Mode" at bounding box center [472, 48] width 98 height 20
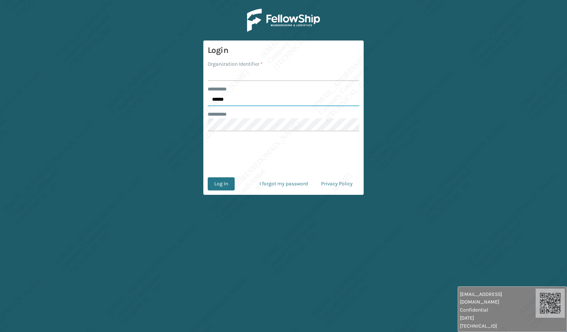
click at [247, 102] on input "******" at bounding box center [284, 99] width 152 height 13
type input "*****"
click at [223, 70] on input "Organization Identifier *" at bounding box center [284, 74] width 152 height 13
type input "[PERSON_NAME]"
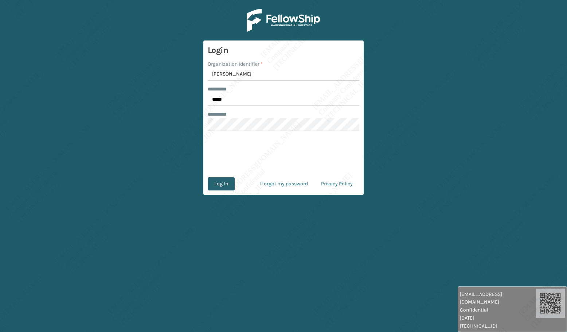
click at [226, 181] on button "Log In" at bounding box center [221, 183] width 27 height 13
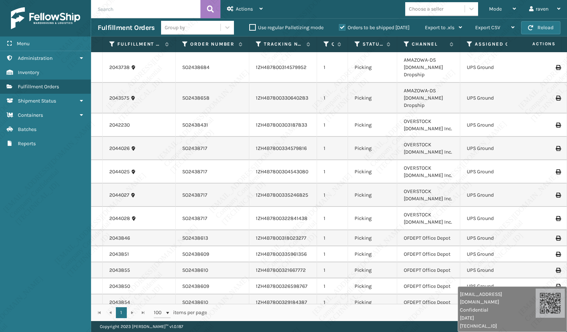
click at [139, 13] on input "text" at bounding box center [145, 9] width 109 height 18
paste input "SO2436249"
type input "SO2436249"
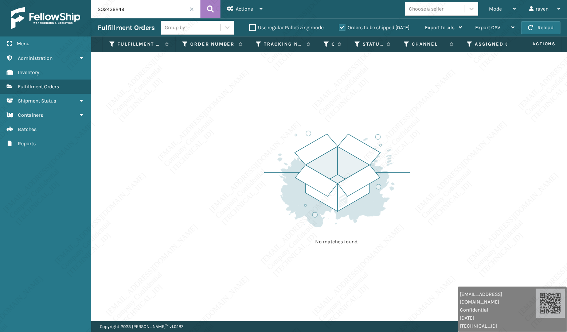
click at [183, 177] on div "No matches found." at bounding box center [329, 186] width 476 height 268
drag, startPoint x: 104, startPoint y: 138, endPoint x: 51, endPoint y: 45, distance: 107.4
click at [104, 138] on div "No matches found." at bounding box center [329, 186] width 476 height 268
click at [279, 129] on img at bounding box center [337, 178] width 146 height 101
click at [268, 68] on div "No matches found." at bounding box center [329, 186] width 476 height 268
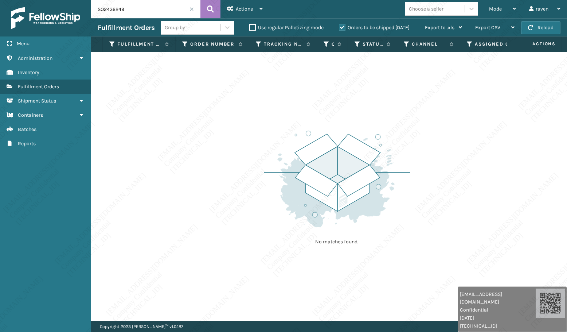
click at [264, 75] on div "No matches found." at bounding box center [329, 186] width 476 height 268
click at [259, 76] on div "No matches found." at bounding box center [329, 186] width 476 height 268
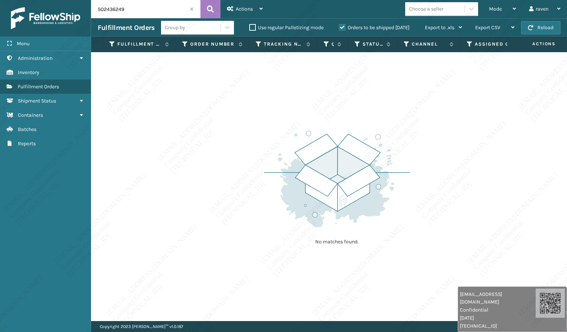
click at [259, 76] on div "No matches found." at bounding box center [329, 186] width 476 height 268
click at [270, 76] on div "No matches found." at bounding box center [329, 186] width 476 height 268
click at [271, 76] on div "No matches found." at bounding box center [329, 186] width 476 height 268
click at [274, 81] on div "No matches found." at bounding box center [329, 186] width 476 height 268
click at [274, 82] on div "No matches found." at bounding box center [329, 186] width 476 height 268
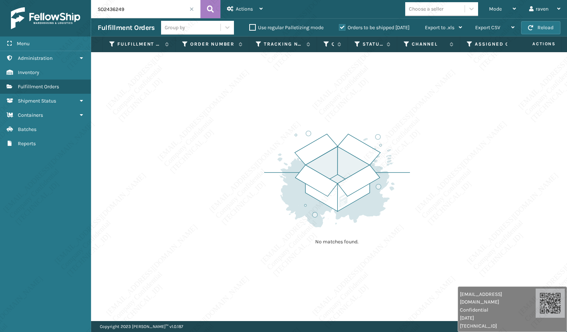
click at [275, 82] on div "No matches found." at bounding box center [329, 186] width 476 height 268
click at [276, 81] on div "No matches found." at bounding box center [329, 186] width 476 height 268
click at [277, 85] on div "No matches found." at bounding box center [329, 186] width 476 height 268
click at [278, 85] on div "No matches found." at bounding box center [329, 186] width 476 height 268
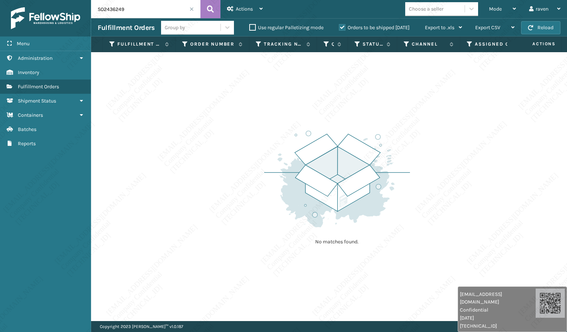
click at [278, 85] on div "No matches found." at bounding box center [329, 186] width 476 height 268
click at [279, 85] on div "No matches found." at bounding box center [329, 186] width 476 height 268
click at [285, 89] on div "No matches found." at bounding box center [329, 186] width 476 height 268
click at [285, 90] on div "No matches found." at bounding box center [329, 186] width 476 height 268
click at [297, 135] on img at bounding box center [337, 178] width 146 height 101
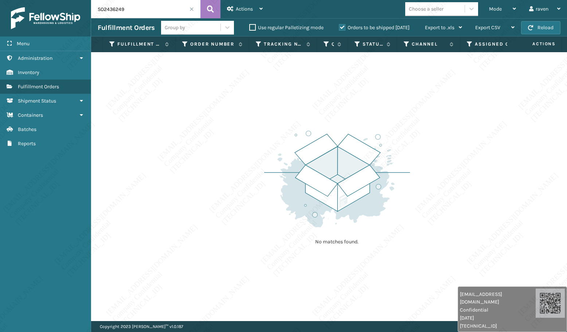
click at [297, 135] on img at bounding box center [337, 178] width 146 height 101
